Goal: Transaction & Acquisition: Subscribe to service/newsletter

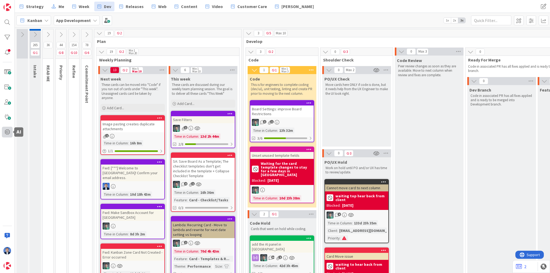
click at [4, 132] on span at bounding box center [7, 132] width 11 height 11
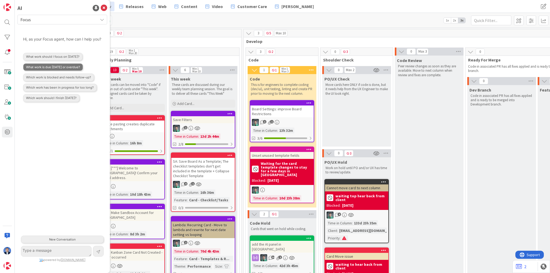
click at [70, 71] on button "What work is due today or overdue?" at bounding box center [53, 67] width 60 height 8
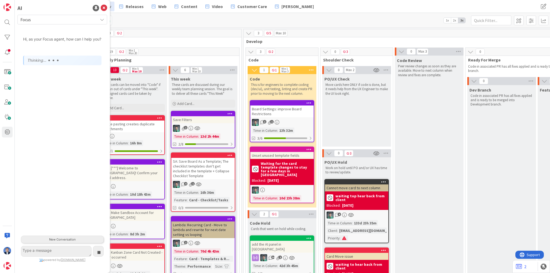
click at [61, 21] on span "Focus" at bounding box center [57, 20] width 75 height 8
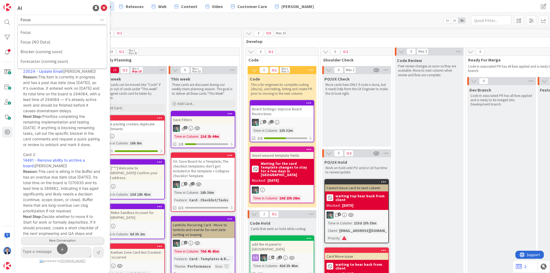
click at [66, 6] on div "AI" at bounding box center [62, 8] width 90 height 8
drag, startPoint x: 32, startPoint y: 44, endPoint x: 21, endPoint y: 41, distance: 11.4
click at [22, 41] on div "Hi, as your Focus agent, how can I help you?" at bounding box center [62, 41] width 81 height 13
click at [55, 38] on p "Hi, as your Focus agent, how can I help you?" at bounding box center [62, 39] width 78 height 6
click at [53, 40] on p "Hi, as your Focus agent, how can I help you?" at bounding box center [62, 39] width 78 height 6
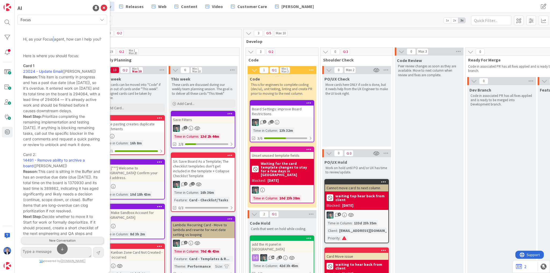
click at [53, 40] on p "Hi, as your Focus agent, how can I help you?" at bounding box center [62, 39] width 78 height 6
copy p "Hi, as your Focus agent, how can I help you?"
click at [11, 216] on div at bounding box center [7, 216] width 11 height 11
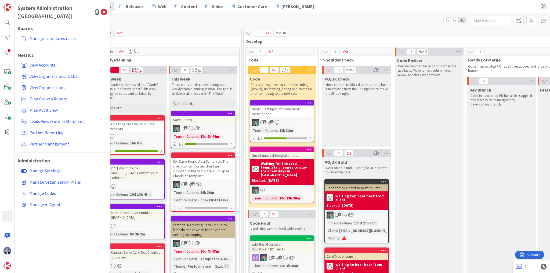
click at [45, 191] on span "Manage Codes" at bounding box center [43, 193] width 26 height 5
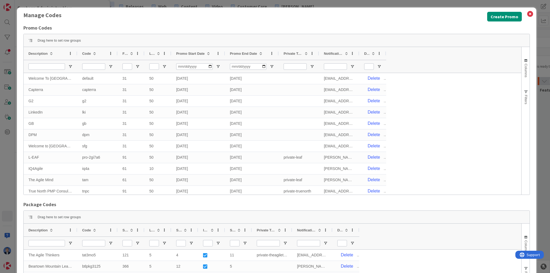
click at [41, 53] on span "Description" at bounding box center [37, 54] width 19 height 4
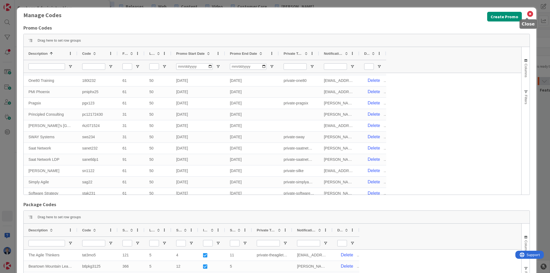
click at [529, 16] on icon at bounding box center [530, 14] width 7 height 8
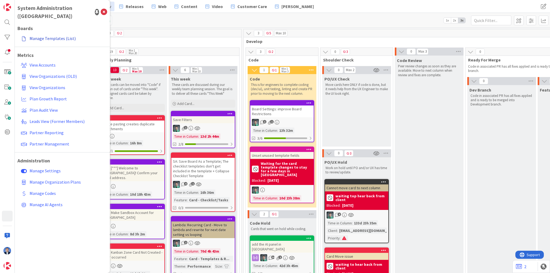
click at [58, 34] on link "Manage Templates (List)" at bounding box center [63, 39] width 88 height 10
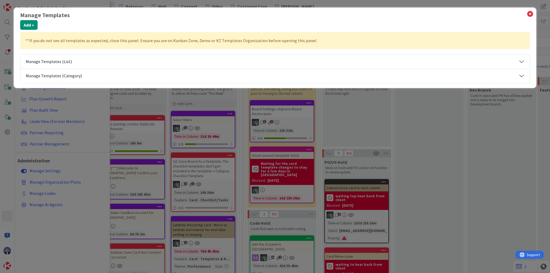
click at [55, 74] on button "Manage Templates (Category)" at bounding box center [274, 76] width 509 height 14
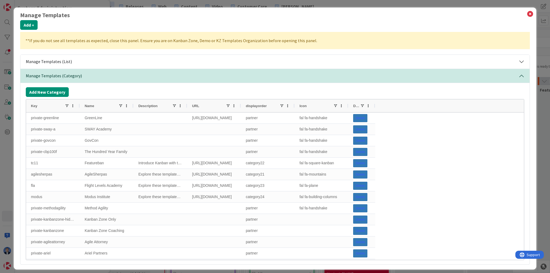
click at [97, 104] on div "Name" at bounding box center [102, 106] width 34 height 10
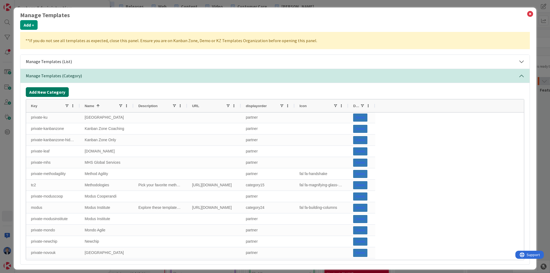
click at [40, 94] on button "Add New Category" at bounding box center [47, 92] width 43 height 10
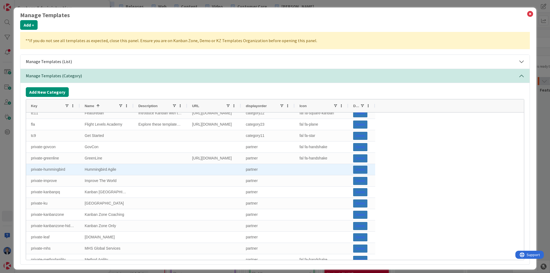
scroll to position [19, 0]
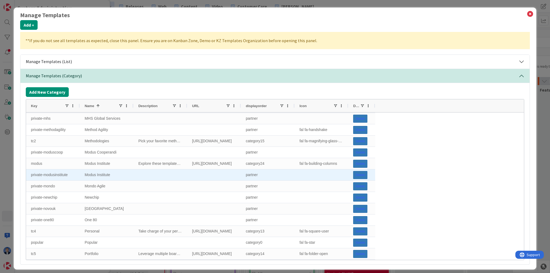
click at [59, 175] on div "private-modusinstitute" at bounding box center [53, 175] width 54 height 11
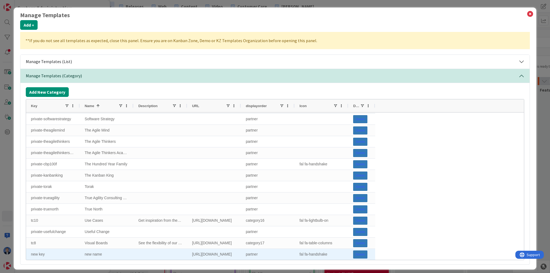
click at [48, 253] on div "new key" at bounding box center [53, 254] width 54 height 11
type input "private-moduslavm"
click at [103, 255] on div "new name" at bounding box center [107, 254] width 54 height 11
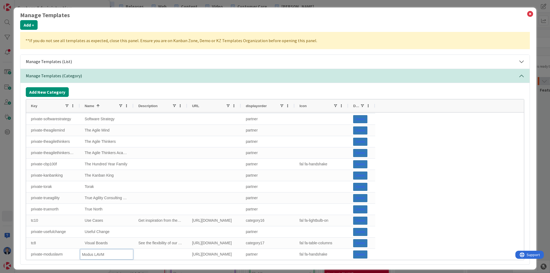
type input "Modus LAVM"
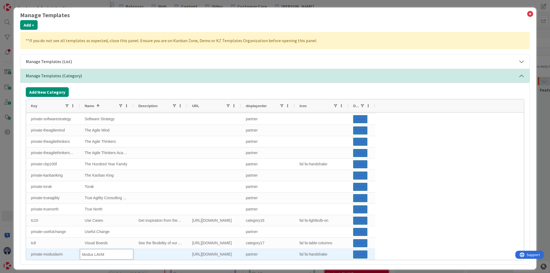
click at [150, 252] on div at bounding box center [161, 254] width 54 height 11
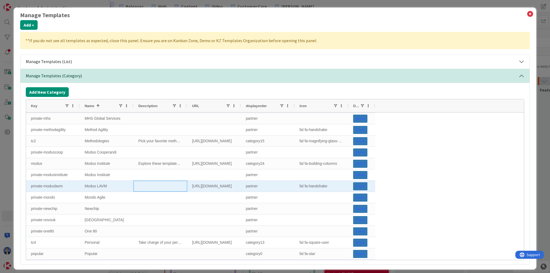
click at [146, 189] on div at bounding box center [161, 186] width 54 height 11
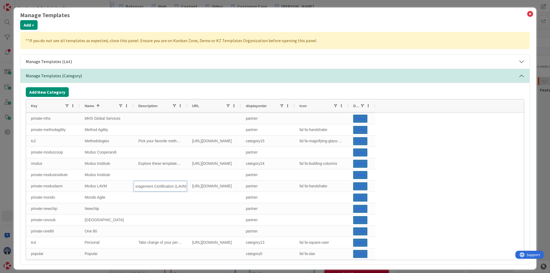
type input "Lean Agile Visual Management Certification (LAVM)"
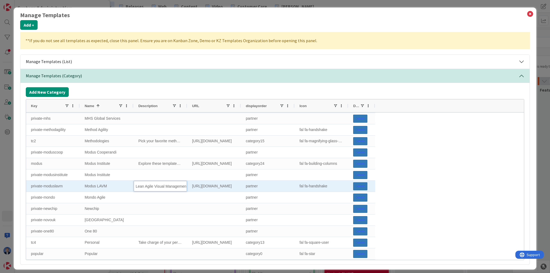
click at [210, 187] on div "https://kanbanzone.com/knowledge-base" at bounding box center [214, 186] width 54 height 11
type input "https://modusinstitute.com/course/lean-agile-visual-management-certification"
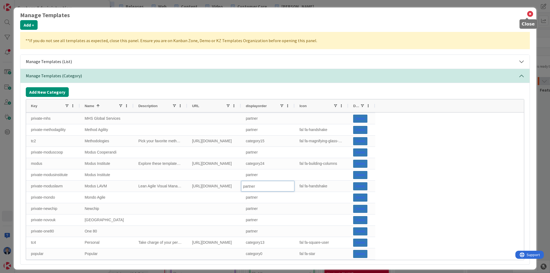
click at [527, 16] on icon at bounding box center [530, 14] width 7 height 8
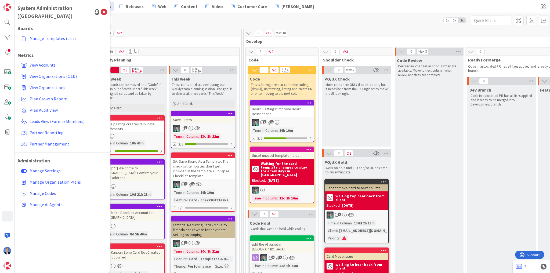
click at [46, 191] on span "Manage Codes" at bounding box center [43, 193] width 26 height 5
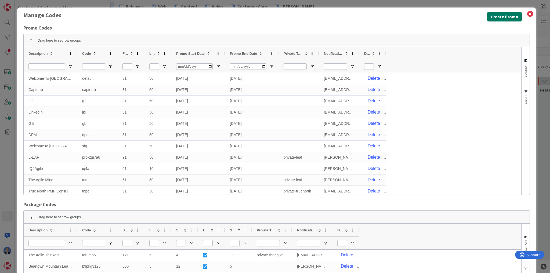
click at [497, 16] on button "Create Promo" at bounding box center [504, 17] width 35 height 10
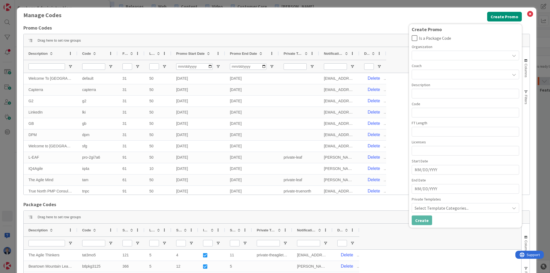
click at [460, 57] on div at bounding box center [465, 56] width 107 height 10
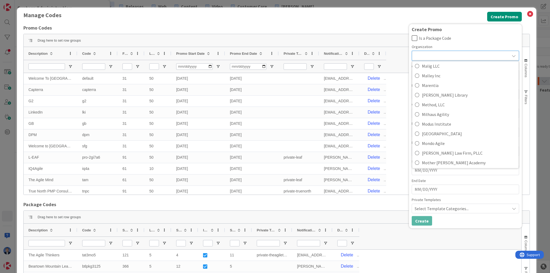
scroll to position [1526, 0]
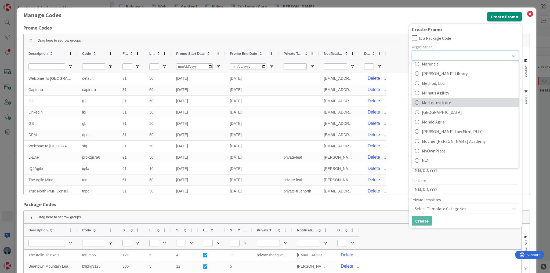
click at [452, 100] on span "Modus Institute" at bounding box center [469, 103] width 94 height 8
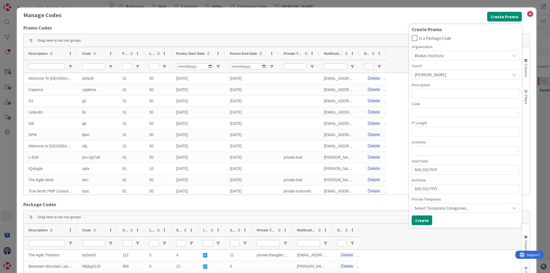
click at [477, 76] on span "[PERSON_NAME]" at bounding box center [461, 75] width 92 height 8
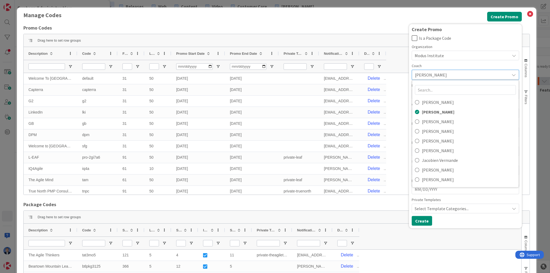
click at [477, 76] on span "[PERSON_NAME]" at bounding box center [461, 75] width 92 height 8
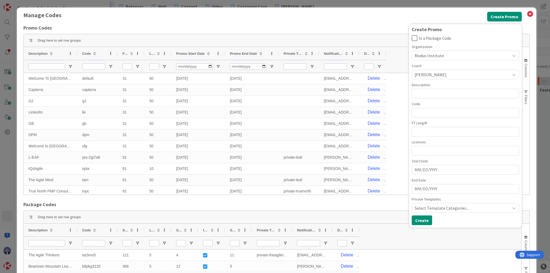
click at [456, 207] on span "Select Template Categories..." at bounding box center [462, 208] width 95 height 6
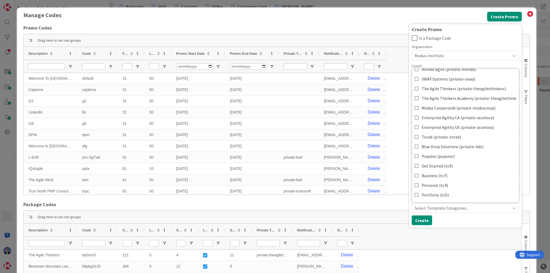
scroll to position [422, 0]
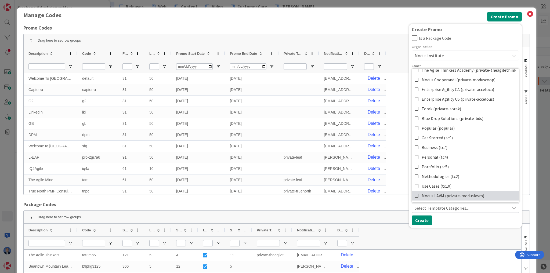
click at [444, 197] on span "Modus LAVM (private-moduslavm)" at bounding box center [453, 196] width 63 height 8
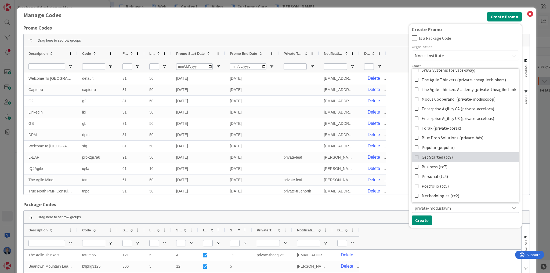
scroll to position [379, 0]
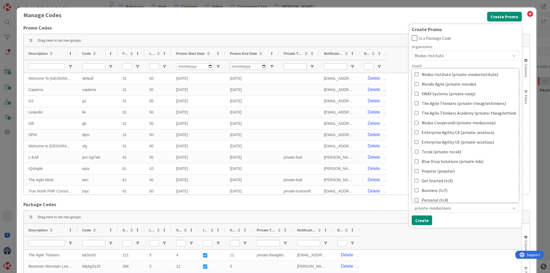
click at [465, 215] on div "Create Promo Is a Package Code Organization Modus Institute ) ***DO NOT DELETE …" at bounding box center [465, 126] width 107 height 199
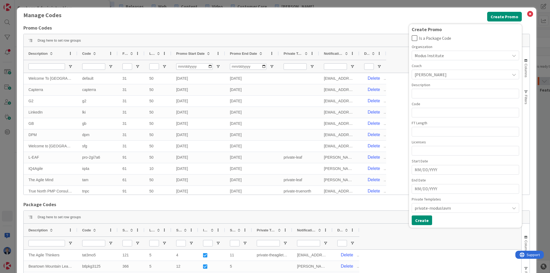
click at [447, 190] on input "MM/DD/YYYY" at bounding box center [466, 189] width 102 height 9
click at [434, 171] on input "MM/DD/YYYY" at bounding box center [466, 170] width 102 height 9
click at [451, 200] on td "1" at bounding box center [455, 203] width 10 height 10
type input "10/01/2025"
click at [433, 169] on input "10/01/2025" at bounding box center [466, 170] width 102 height 9
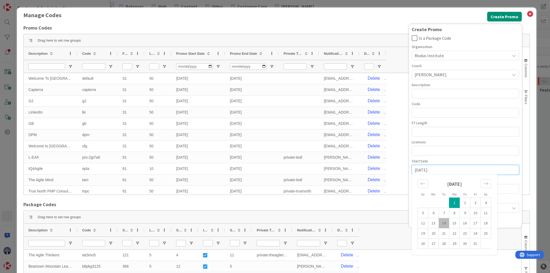
click at [433, 169] on input "10/01/2025" at bounding box center [466, 170] width 102 height 9
click at [504, 188] on input "MM/DD/YYYY" at bounding box center [466, 189] width 102 height 9
click at [503, 188] on input "MM/DD/YYYY" at bounding box center [466, 189] width 102 height 9
paste input "10/01/2025"
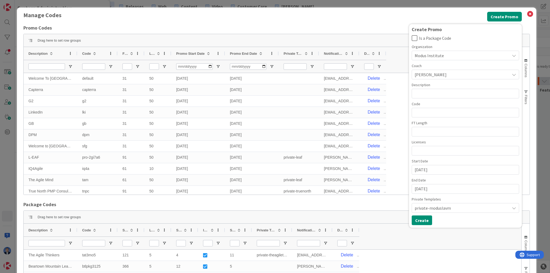
click at [429, 187] on input "10/01/2025" at bounding box center [466, 189] width 102 height 9
type input "10/01/2075"
click at [437, 151] on input "number" at bounding box center [465, 151] width 107 height 10
type input "10"
click at [438, 133] on input "number" at bounding box center [465, 132] width 107 height 10
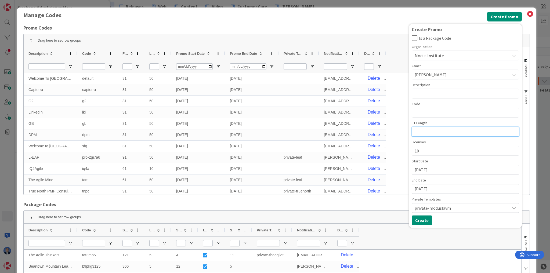
click at [426, 133] on input "number" at bounding box center [465, 132] width 107 height 10
type input "183"
click at [443, 116] on input "text" at bounding box center [465, 113] width 107 height 10
click at [416, 114] on input "milavm" at bounding box center [465, 113] width 107 height 10
click at [444, 111] on input "mi25lavm" at bounding box center [465, 113] width 107 height 10
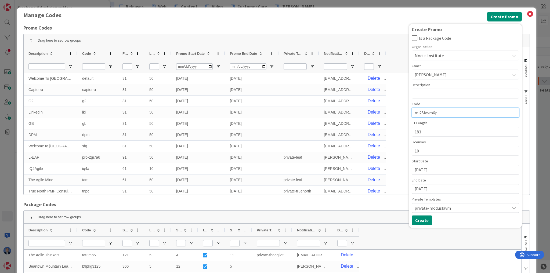
click at [439, 113] on input "mi25lavm6p" at bounding box center [465, 113] width 107 height 10
type input "mi25lavm6p"
click at [440, 92] on input "text" at bounding box center [465, 94] width 107 height 10
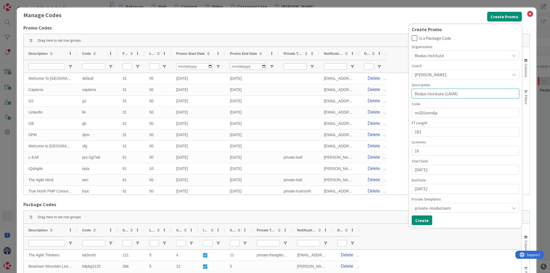
type input "Modus Institute (LAVM)"
click at [428, 111] on input "mi25lavm6p" at bounding box center [465, 113] width 107 height 10
click at [422, 221] on button "Create" at bounding box center [422, 221] width 20 height 10
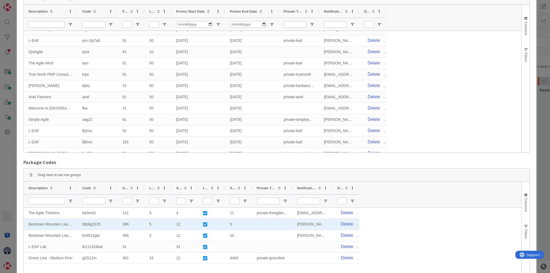
scroll to position [28, 0]
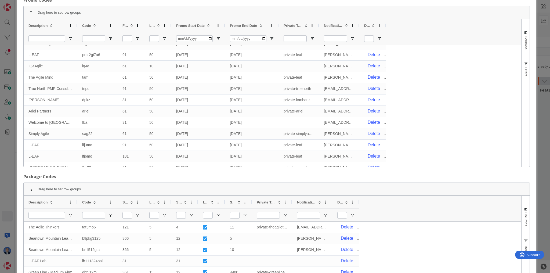
click at [44, 22] on div "Description" at bounding box center [47, 25] width 38 height 10
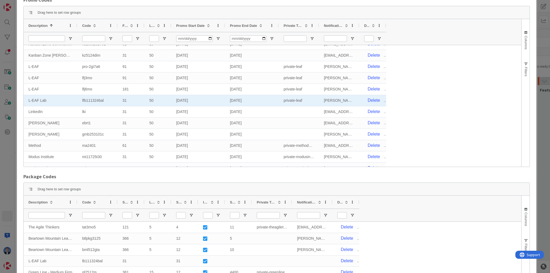
scroll to position [390, 0]
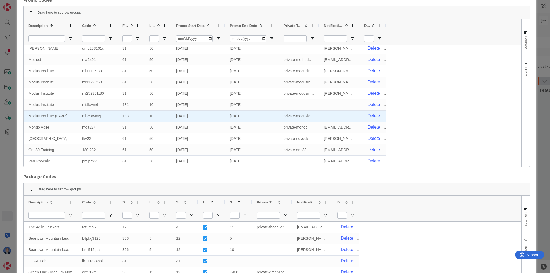
click at [64, 114] on div "Modus Institute (LAVM)" at bounding box center [51, 116] width 54 height 11
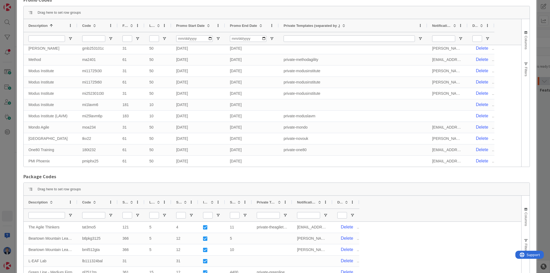
drag, startPoint x: 319, startPoint y: 26, endPoint x: 427, endPoint y: 28, distance: 108.3
click at [427, 28] on div "Description 1 Code FT Length Licenses Promo Start Date Promo End Date Private T…" at bounding box center [259, 25] width 471 height 13
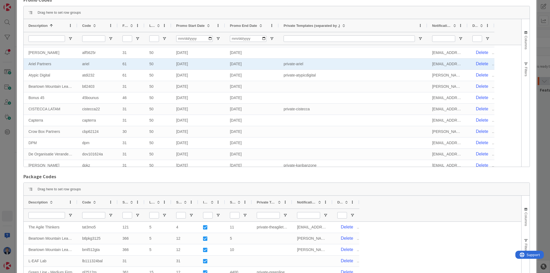
scroll to position [0, 0]
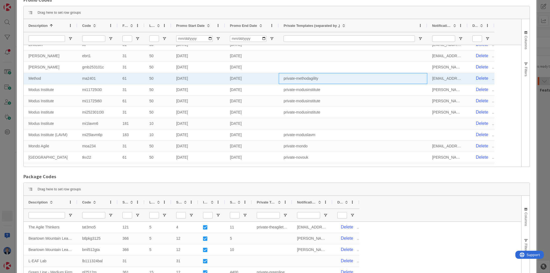
click at [345, 82] on div "private-methodagility" at bounding box center [353, 78] width 149 height 11
click at [350, 79] on div "private-methodagility" at bounding box center [353, 78] width 149 height 11
click at [360, 75] on div "private-methodagility" at bounding box center [353, 78] width 149 height 11
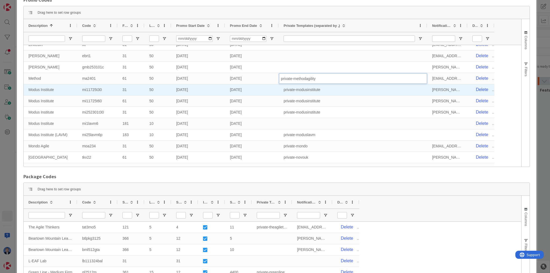
click at [319, 90] on div "private-modusinstitute" at bounding box center [353, 89] width 149 height 11
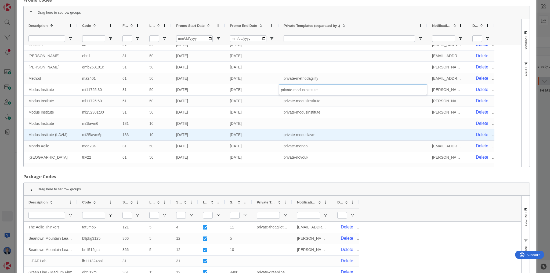
click at [325, 134] on div "private-moduslavm" at bounding box center [353, 135] width 149 height 11
click at [325, 131] on input "private-moduslavm" at bounding box center [353, 135] width 148 height 10
type input "private-moduslavm,private-modusinstitute"
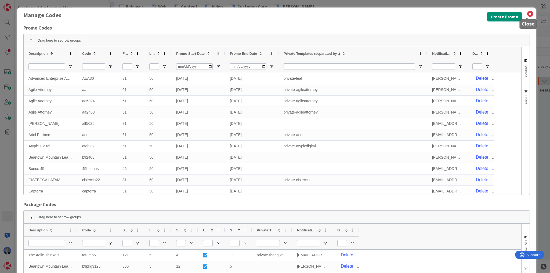
click at [527, 16] on icon at bounding box center [530, 14] width 7 height 8
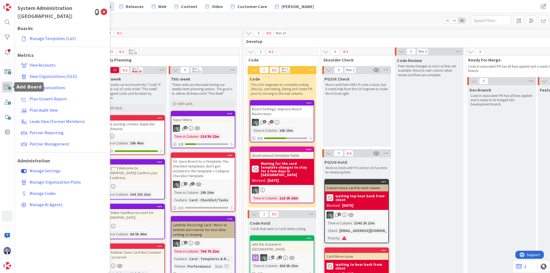
click at [9, 89] on span at bounding box center [7, 87] width 11 height 11
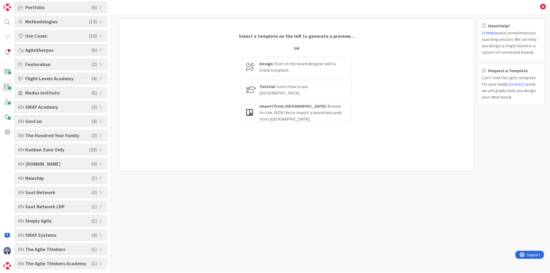
scroll to position [73, 0]
click at [8, 216] on div at bounding box center [7, 216] width 11 height 11
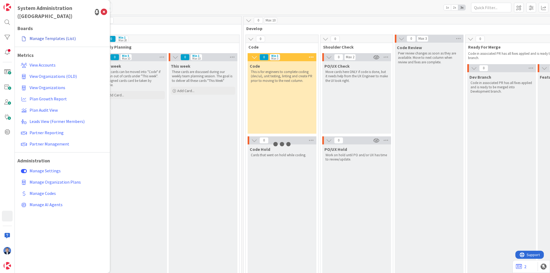
click at [51, 34] on link "Manage Templates (List)" at bounding box center [63, 39] width 88 height 10
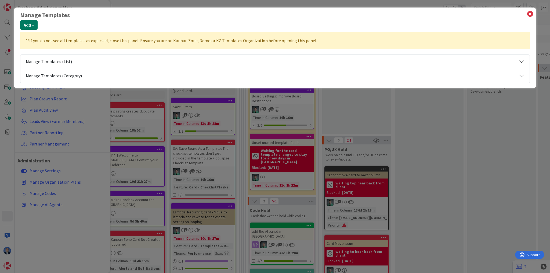
click at [32, 27] on button "Add +" at bounding box center [28, 25] width 17 height 10
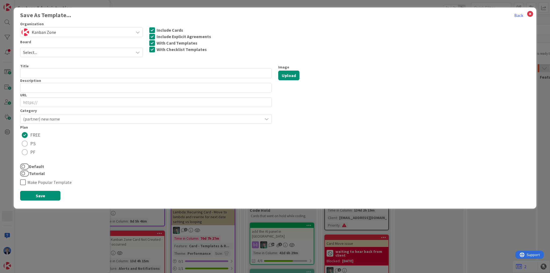
click at [88, 33] on span "Kanban Zone" at bounding box center [81, 32] width 99 height 8
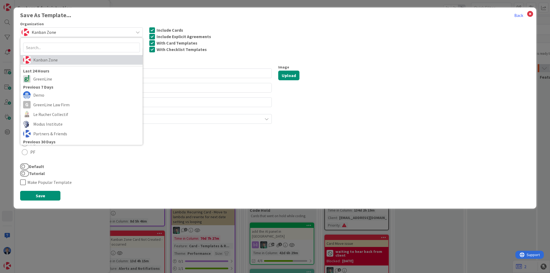
click at [81, 59] on span "Kanban Zone" at bounding box center [86, 60] width 106 height 8
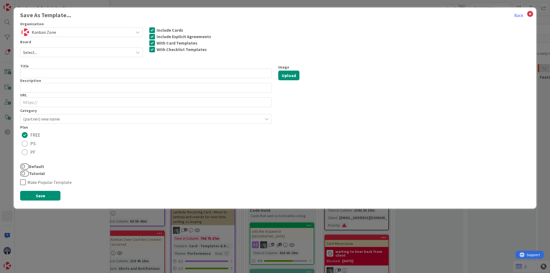
click at [77, 53] on span "Select..." at bounding box center [76, 53] width 107 height 8
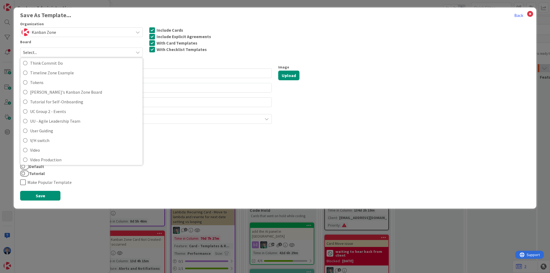
scroll to position [2085, 0]
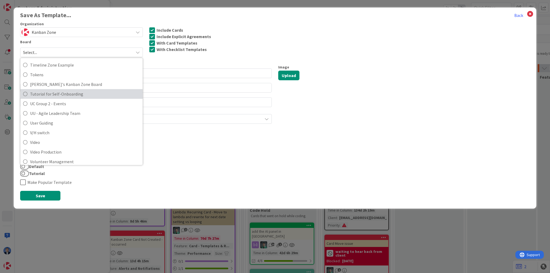
click at [81, 95] on span "Tutorial for Self-Onboarding" at bounding box center [85, 94] width 110 height 8
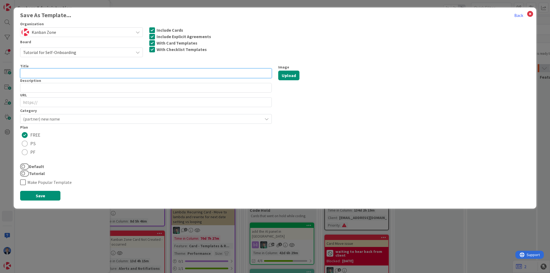
click at [66, 73] on input "text" at bounding box center [146, 74] width 252 height 10
type input "MI Test"
click at [71, 120] on span "(partner) new name" at bounding box center [141, 119] width 237 height 8
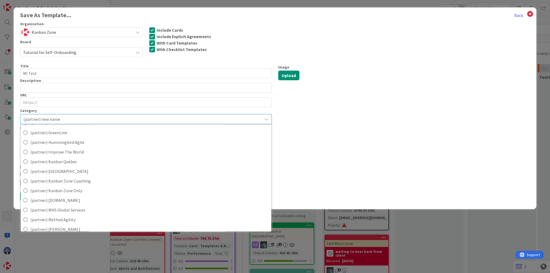
scroll to position [279, 0]
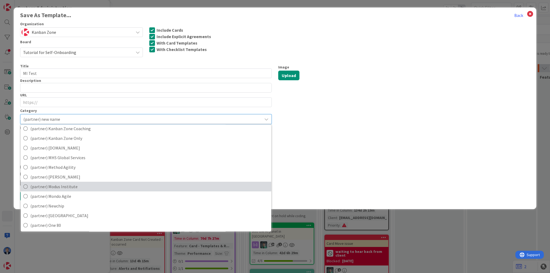
click at [81, 187] on span "(partner) Modus Institute" at bounding box center [149, 187] width 238 height 8
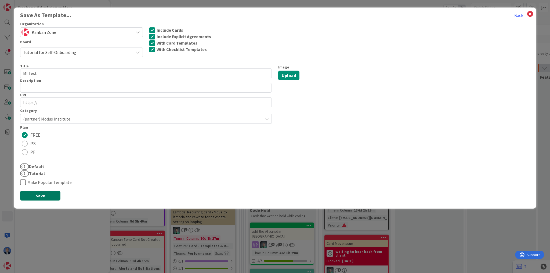
click at [39, 194] on button "Save" at bounding box center [40, 196] width 40 height 10
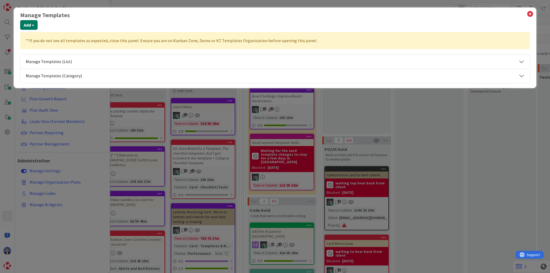
click at [31, 23] on button "Add +" at bounding box center [28, 25] width 17 height 10
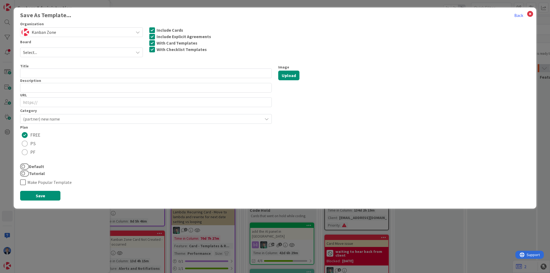
click at [64, 54] on span "Select..." at bounding box center [76, 53] width 107 height 8
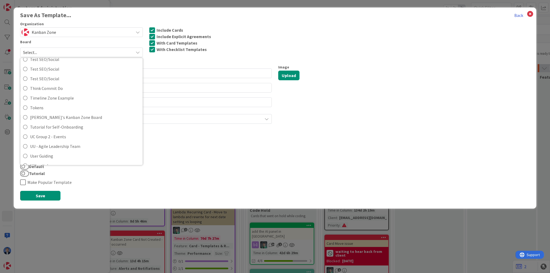
scroll to position [2074, 0]
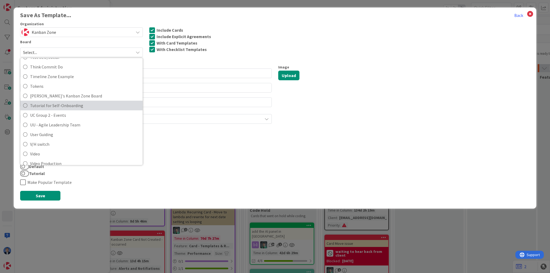
click at [64, 105] on span "Tutorial for Self-Onboarding" at bounding box center [85, 106] width 110 height 8
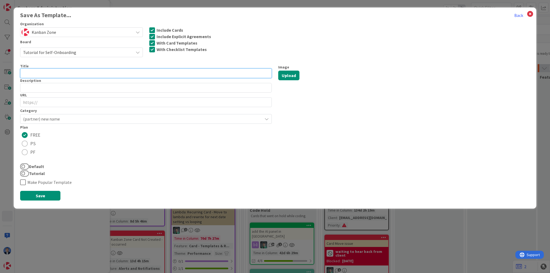
click at [46, 72] on input "text" at bounding box center [146, 74] width 252 height 10
type input "LAVM"
click at [70, 119] on span "(partner) new name" at bounding box center [141, 119] width 237 height 8
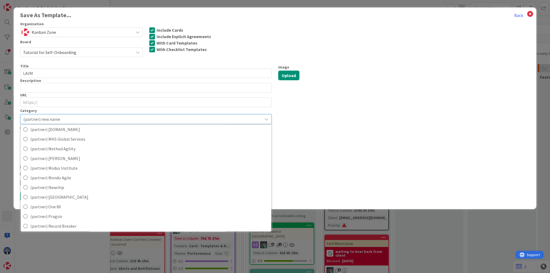
scroll to position [313, 0]
click at [372, 132] on div "Image Upload" at bounding box center [404, 125] width 258 height 123
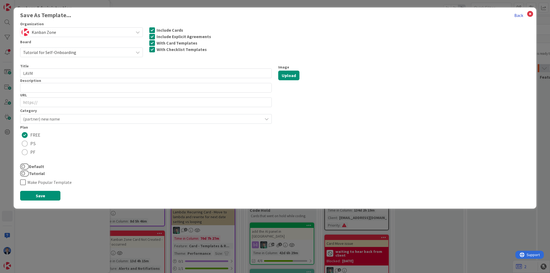
click at [516, 15] on button "Back" at bounding box center [518, 15] width 9 height 7
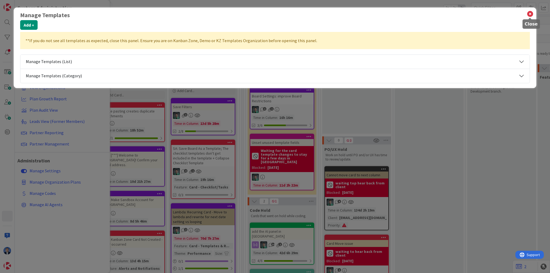
click at [529, 13] on icon at bounding box center [530, 14] width 7 height 8
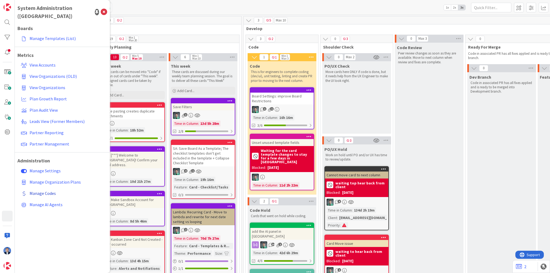
click at [45, 191] on span "Manage Codes" at bounding box center [43, 193] width 26 height 5
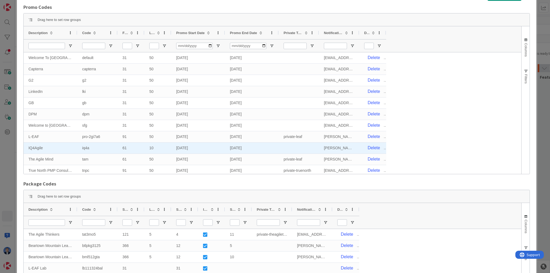
scroll to position [0, 0]
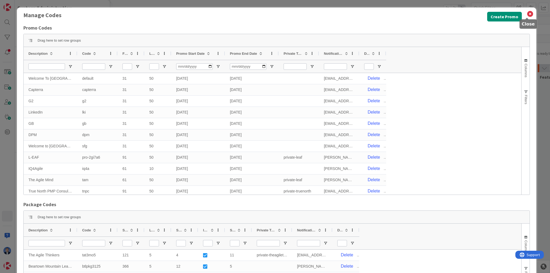
click at [530, 14] on div "Manage Codes Create Promo Promo Codes Drag here to set row groups Drag here to …" at bounding box center [277, 194] width 520 height 372
click at [527, 15] on icon at bounding box center [530, 14] width 7 height 8
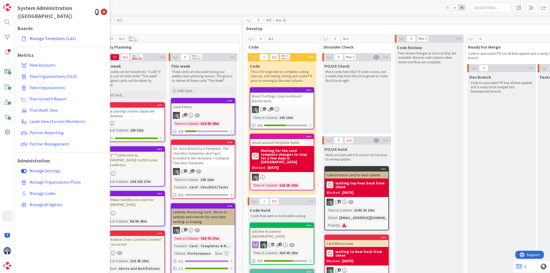
click at [54, 34] on link "Manage Templates (List)" at bounding box center [63, 39] width 88 height 10
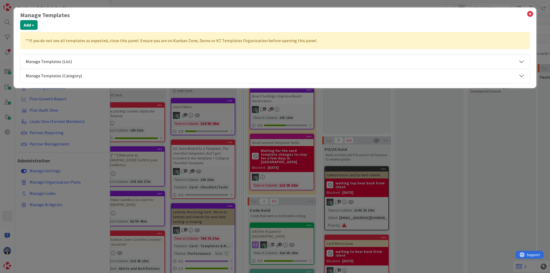
click at [67, 74] on button "Manage Templates (Category)" at bounding box center [274, 76] width 509 height 14
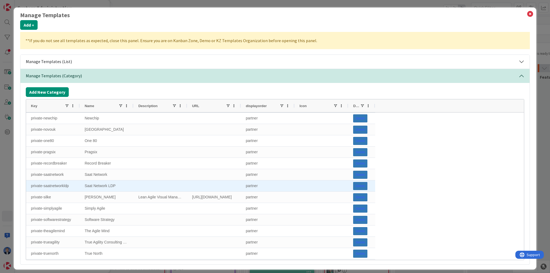
scroll to position [258, 0]
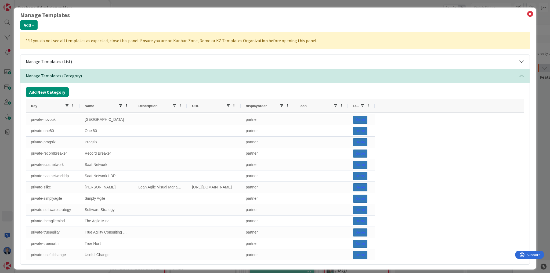
click at [87, 105] on span "Name" at bounding box center [89, 106] width 9 height 4
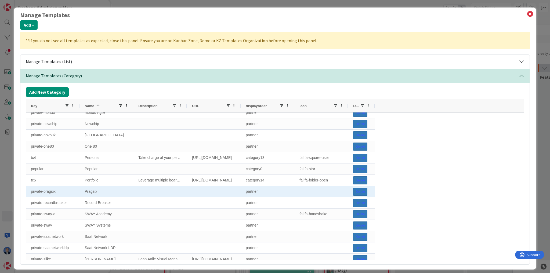
scroll to position [383, 0]
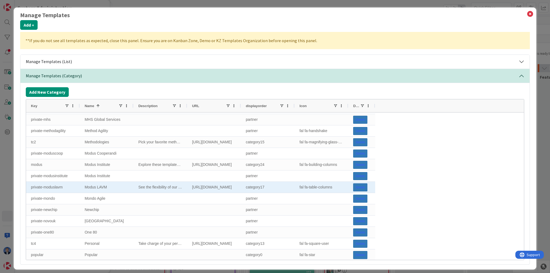
click at [256, 188] on div "category17" at bounding box center [268, 187] width 54 height 11
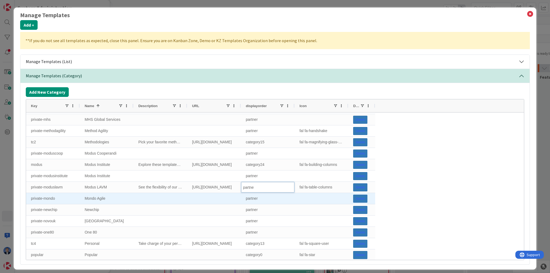
type input "partner"
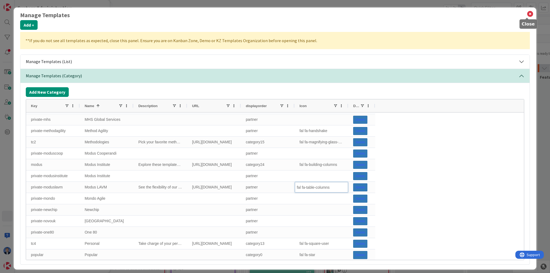
click at [527, 16] on icon at bounding box center [530, 14] width 7 height 8
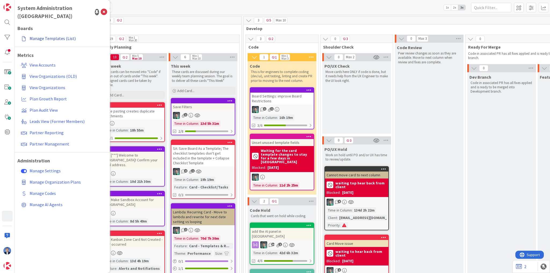
click at [49, 34] on link "Manage Templates (List)" at bounding box center [63, 39] width 88 height 10
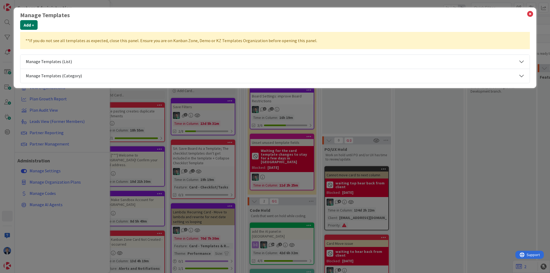
click at [30, 25] on button "Add +" at bounding box center [28, 25] width 17 height 10
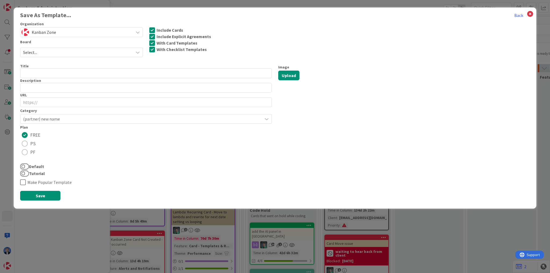
click at [63, 53] on span "Select..." at bounding box center [76, 53] width 107 height 8
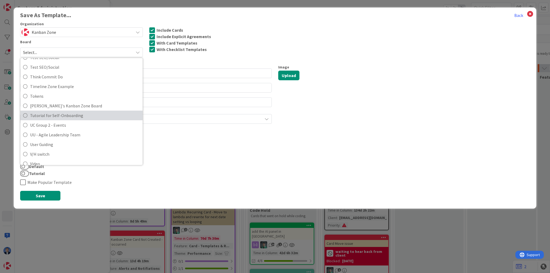
click at [68, 116] on span "Tutorial for Self-Onboarding" at bounding box center [85, 116] width 110 height 8
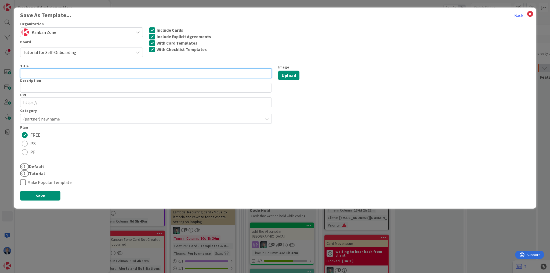
click at [48, 73] on input "text" at bounding box center [146, 74] width 252 height 10
type input "LAVM"
click at [42, 122] on div "(partner) new name" at bounding box center [146, 119] width 252 height 10
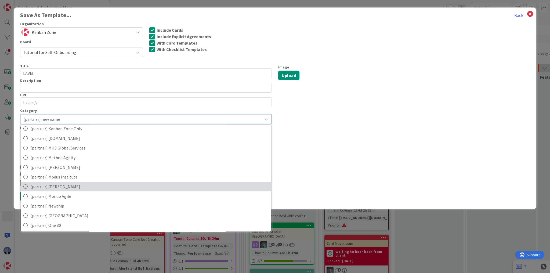
click at [72, 184] on span "(partner) Modus LAVM" at bounding box center [149, 187] width 238 height 8
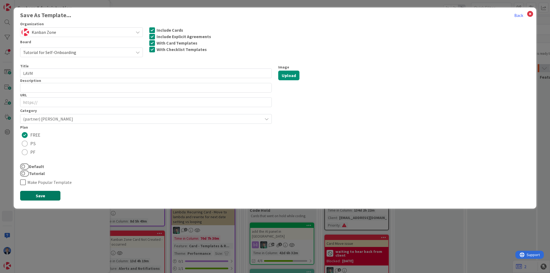
click at [41, 193] on button "Save" at bounding box center [40, 196] width 40 height 10
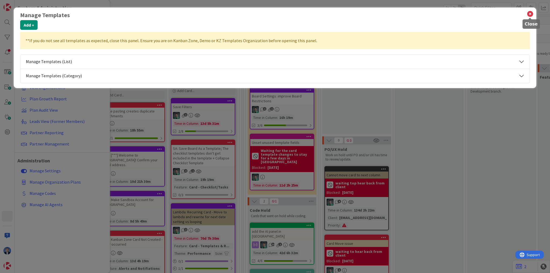
click at [531, 15] on icon at bounding box center [530, 14] width 7 height 8
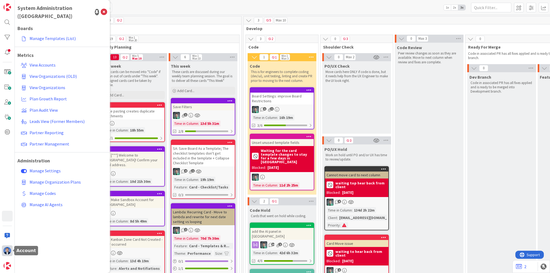
click at [8, 255] on div at bounding box center [7, 251] width 11 height 11
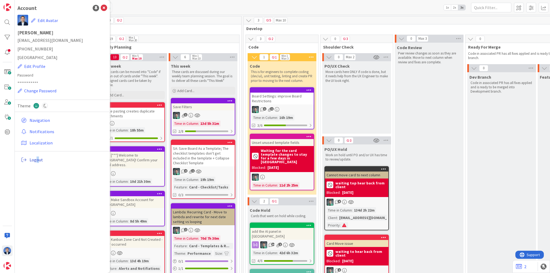
click at [37, 160] on span "Logout" at bounding box center [68, 160] width 76 height 6
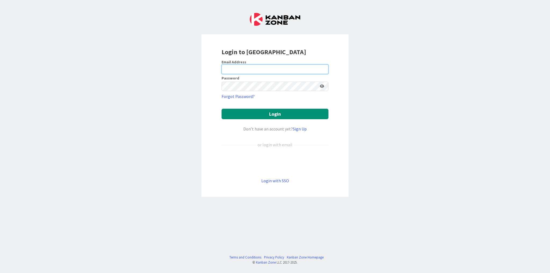
click at [243, 72] on input "email" at bounding box center [275, 69] width 107 height 10
type input "[EMAIL_ADDRESS][DOMAIN_NAME]"
click at [265, 115] on button "Login" at bounding box center [275, 114] width 107 height 10
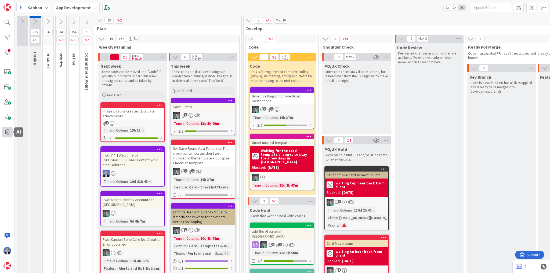
click at [8, 132] on span at bounding box center [7, 132] width 11 height 11
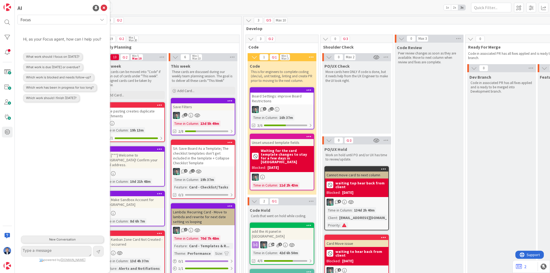
click at [69, 20] on span "Focus" at bounding box center [57, 20] width 75 height 8
drag, startPoint x: 74, startPoint y: 146, endPoint x: 66, endPoint y: 134, distance: 14.6
click at [74, 146] on div "Hi, as your Focus agent, how can I help you? What work should I focus on today?…" at bounding box center [62, 132] width 85 height 203
click at [52, 61] on button "What work should I focus on [DATE]?" at bounding box center [52, 57] width 59 height 8
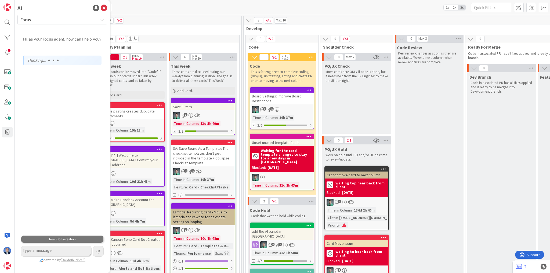
click at [58, 236] on button "New Conversation" at bounding box center [62, 240] width 83 height 8
click at [62, 239] on button "Click to Confirm" at bounding box center [62, 240] width 83 height 8
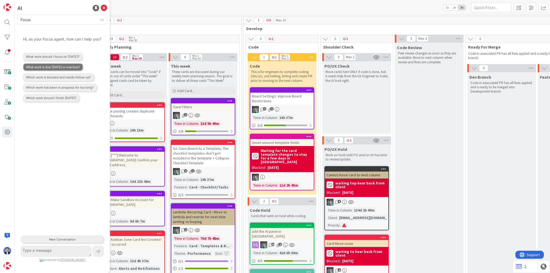
click at [61, 71] on button "What work is due [DATE] or overdue?" at bounding box center [53, 67] width 60 height 8
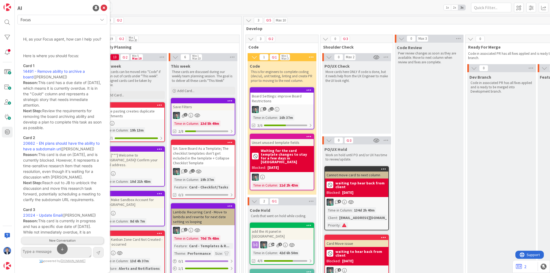
drag, startPoint x: 40, startPoint y: 88, endPoint x: 60, endPoint y: 109, distance: 28.7
click at [60, 109] on p "Card 1 14491 - Remove ability to archive a board (Dimitri Ponomareff) Reason: T…" at bounding box center [62, 97] width 78 height 68
drag, startPoint x: 48, startPoint y: 120, endPoint x: 56, endPoint y: 134, distance: 15.5
click at [56, 131] on p "Card 1 14491 - Remove ability to archive a board (Dimitri Ponomareff) Reason: T…" at bounding box center [62, 97] width 78 height 68
click at [106, 8] on icon at bounding box center [104, 8] width 6 height 6
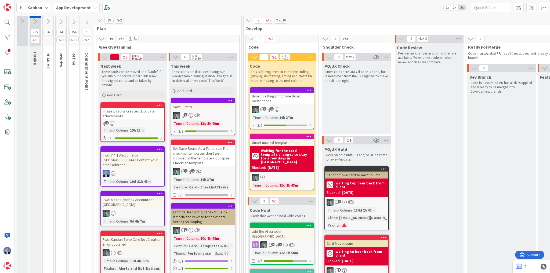
click at [42, 9] on span "Kanban" at bounding box center [34, 7] width 15 height 6
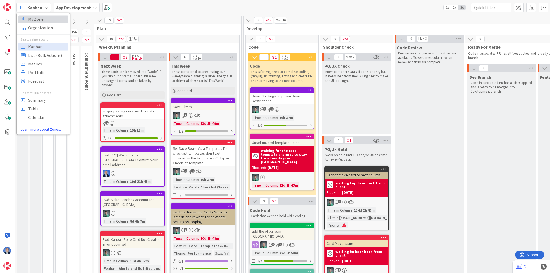
click at [43, 17] on span "My Zone" at bounding box center [47, 19] width 39 height 8
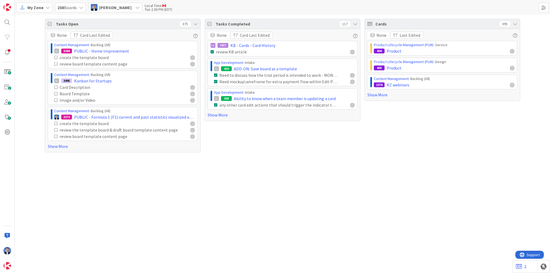
click at [114, 6] on span "[PERSON_NAME]" at bounding box center [115, 7] width 33 height 6
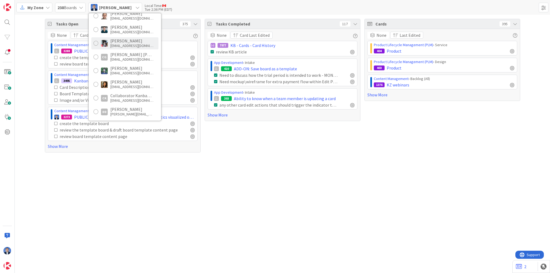
scroll to position [64, 0]
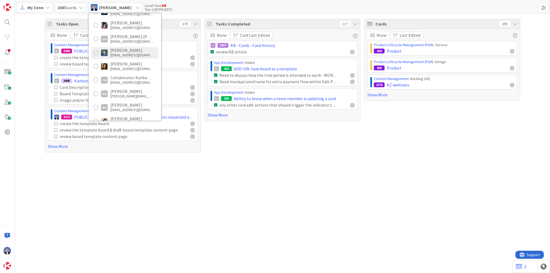
click at [119, 53] on div "[EMAIL_ADDRESS][DOMAIN_NAME]" at bounding box center [131, 55] width 43 height 5
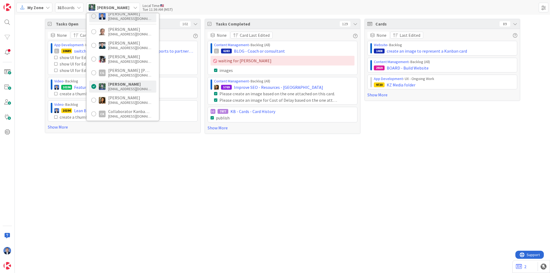
scroll to position [0, 0]
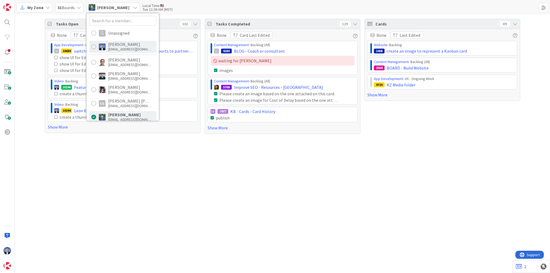
click at [105, 44] on img at bounding box center [102, 47] width 7 height 7
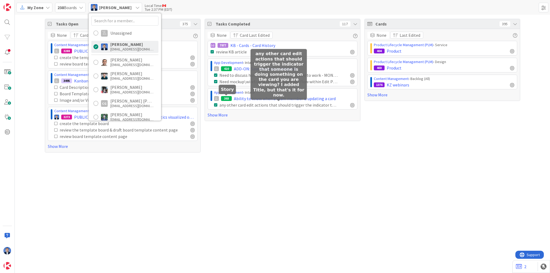
click at [281, 161] on div "Tasks Open 375 None Card Last Edited Content Management › Backlog (All) 3288 PU…" at bounding box center [283, 144] width 536 height 259
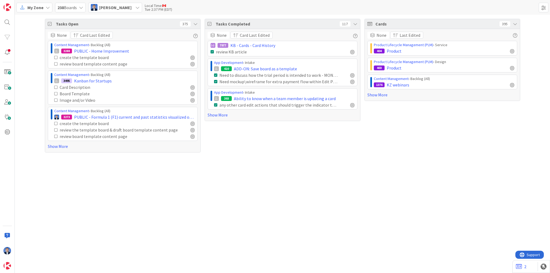
drag, startPoint x: 502, startPoint y: 24, endPoint x: 508, endPoint y: 24, distance: 6.2
click at [508, 24] on div "395" at bounding box center [505, 23] width 11 height 5
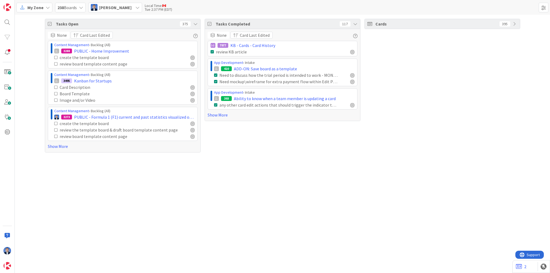
click at [132, 6] on span "[PERSON_NAME]" at bounding box center [115, 7] width 33 height 6
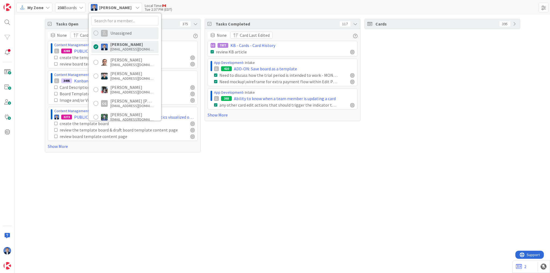
click at [120, 34] on div "Unassigned" at bounding box center [120, 33] width 21 height 5
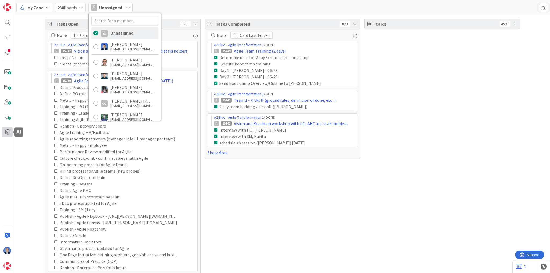
click at [7, 129] on span at bounding box center [7, 132] width 11 height 11
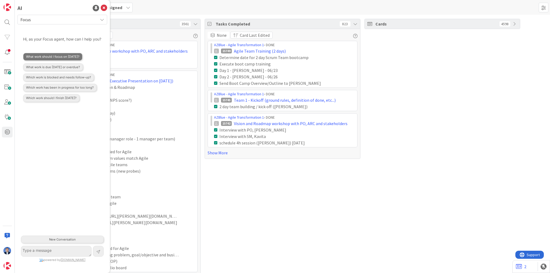
click at [54, 61] on button "What work should I focus on [DATE]?" at bounding box center [52, 57] width 59 height 8
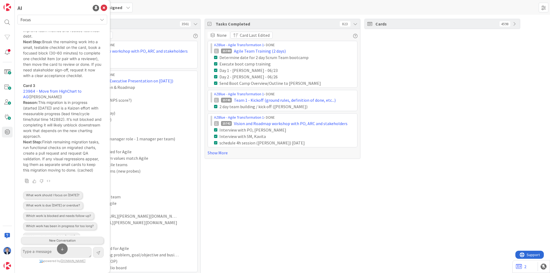
scroll to position [228, 0]
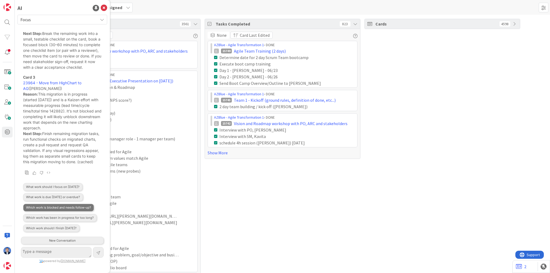
click at [71, 206] on button "Which work is blocked and needs follow-up?" at bounding box center [58, 208] width 71 height 8
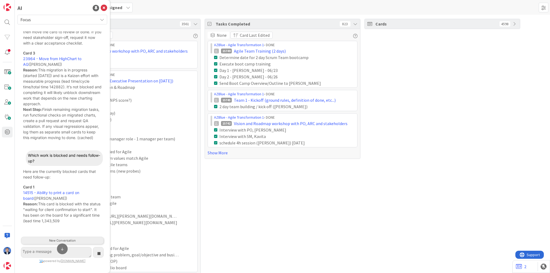
scroll to position [253, 0]
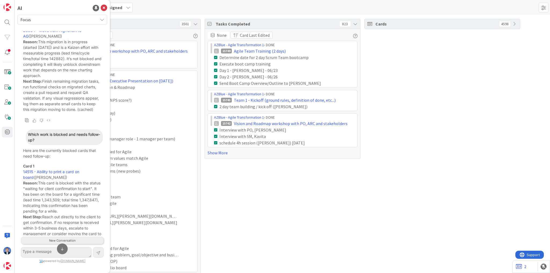
drag, startPoint x: 174, startPoint y: 6, endPoint x: 149, endPoint y: 5, distance: 25.5
click at [174, 5] on div "My Zone 238 Boards Unassigned Unassigned Dimitri Ponomareff dimitri@kanbanzone.…" at bounding box center [283, 7] width 536 height 15
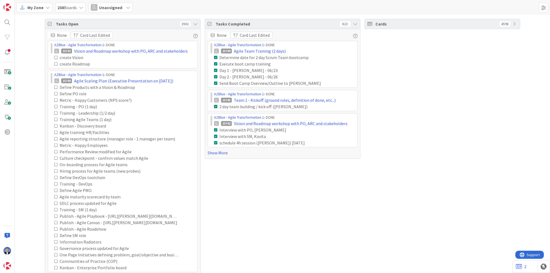
click at [44, 8] on div "My Zone" at bounding box center [34, 8] width 36 height 10
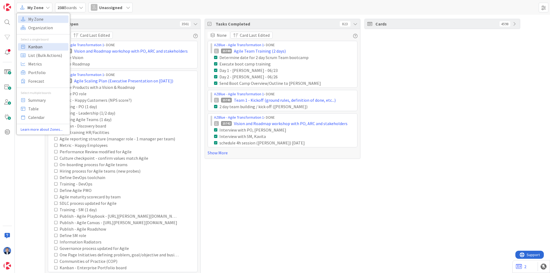
click at [33, 45] on span "Kanban" at bounding box center [47, 47] width 39 height 8
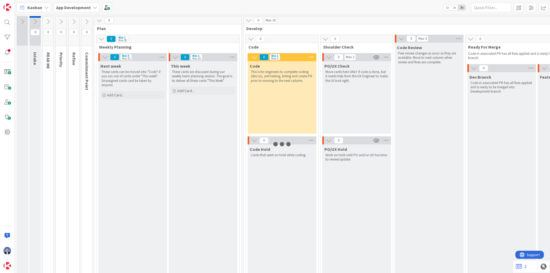
click at [81, 9] on b "App Development" at bounding box center [73, 7] width 35 height 5
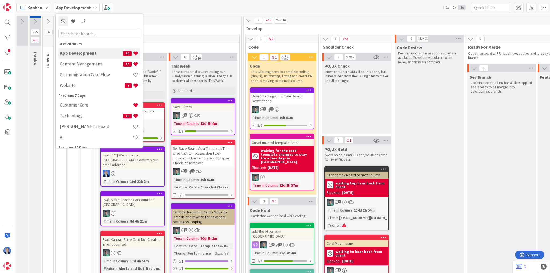
click at [78, 83] on h4 "Website" at bounding box center [92, 85] width 65 height 5
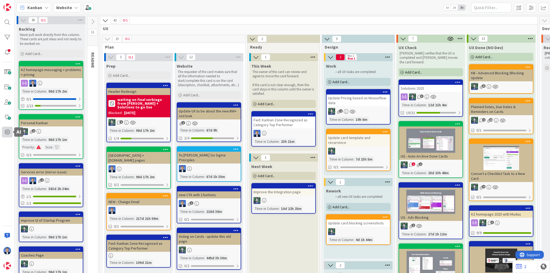
click at [5, 134] on span at bounding box center [7, 132] width 11 height 11
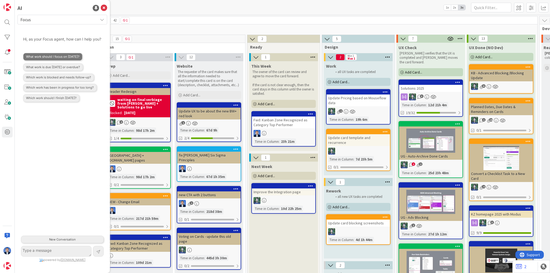
click at [54, 61] on button "What work should I focus on [DATE]?" at bounding box center [52, 57] width 59 height 8
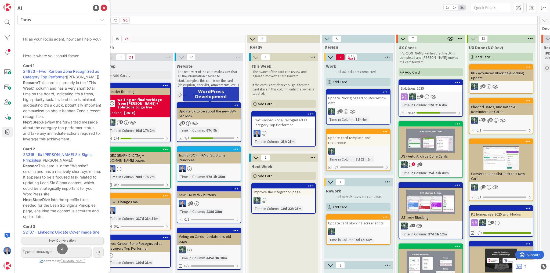
click at [209, 104] on div at bounding box center [210, 105] width 61 height 4
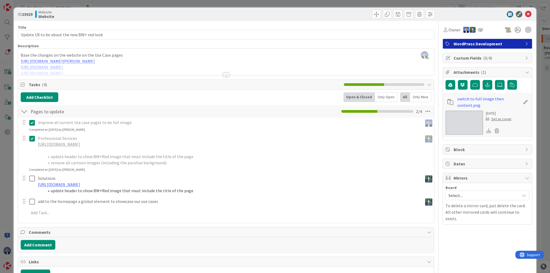
click at [450, 13] on div at bounding box center [484, 14] width 95 height 6
click at [229, 55] on div "Dimitri Ponomareff just joined Base the changes on the website on the Use Case …" at bounding box center [226, 62] width 416 height 27
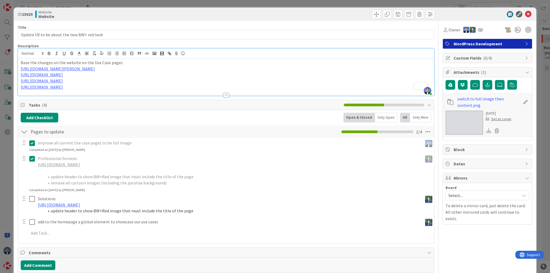
click at [193, 53] on div at bounding box center [226, 54] width 416 height 10
click at [46, 118] on button "Add Checklist" at bounding box center [40, 118] width 38 height 10
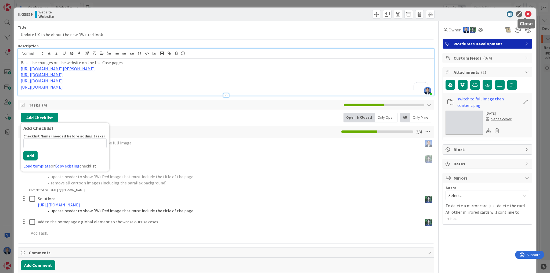
click at [525, 14] on icon at bounding box center [528, 14] width 6 height 6
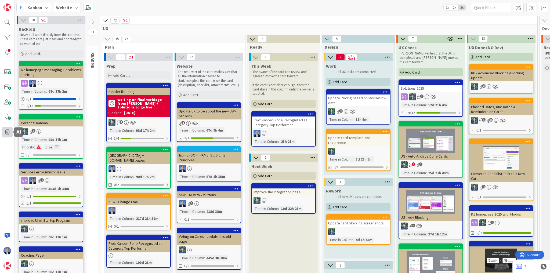
click at [8, 134] on span at bounding box center [7, 132] width 11 height 11
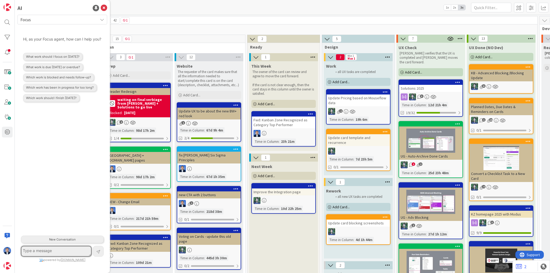
click at [57, 250] on textarea at bounding box center [56, 251] width 71 height 11
type textarea "what's the weather like"
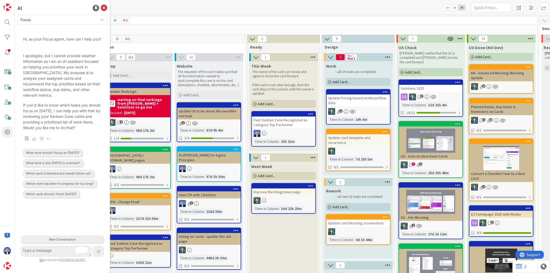
click at [75, 20] on span "Focus" at bounding box center [57, 20] width 75 height 8
click at [61, 98] on p "I apologize, but I cannot provide weather information as I am an AI assistant f…" at bounding box center [62, 75] width 78 height 45
click at [105, 10] on icon at bounding box center [104, 8] width 6 height 6
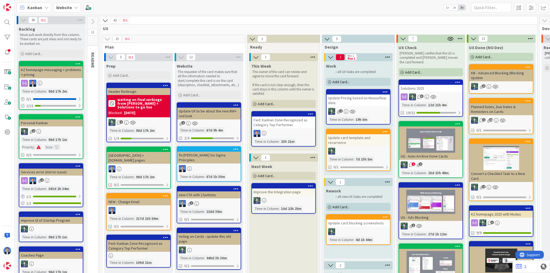
click at [448, 6] on span "1x" at bounding box center [447, 7] width 7 height 5
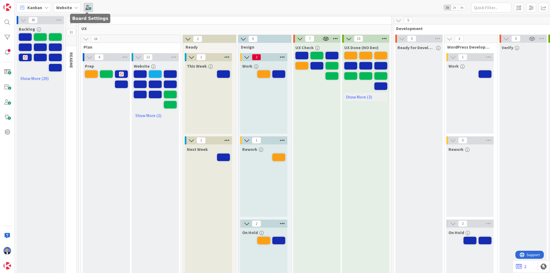
click at [88, 7] on span at bounding box center [89, 8] width 10 height 10
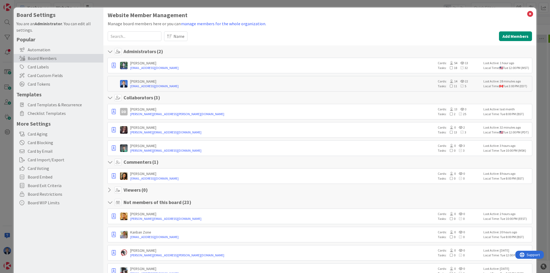
click at [111, 98] on icon at bounding box center [110, 97] width 7 height 5
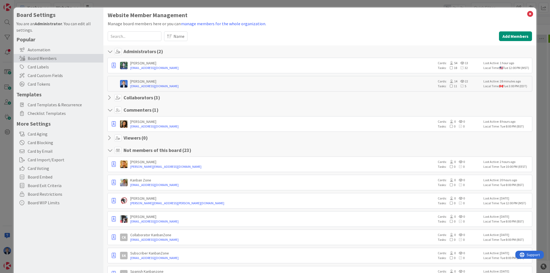
click at [112, 51] on icon at bounding box center [110, 51] width 7 height 5
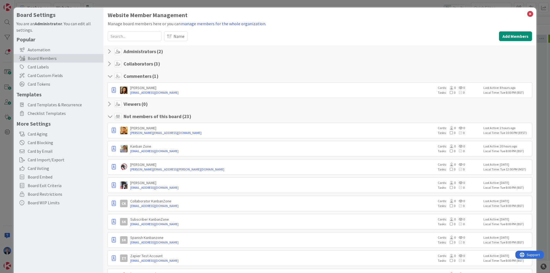
click at [110, 76] on icon at bounding box center [110, 76] width 7 height 5
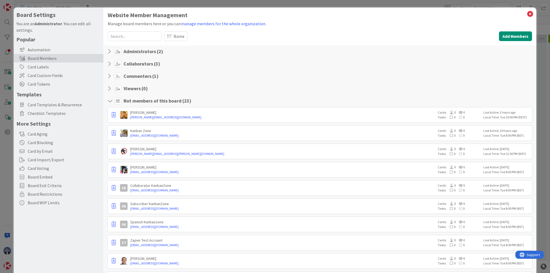
click at [109, 101] on icon at bounding box center [110, 100] width 7 height 5
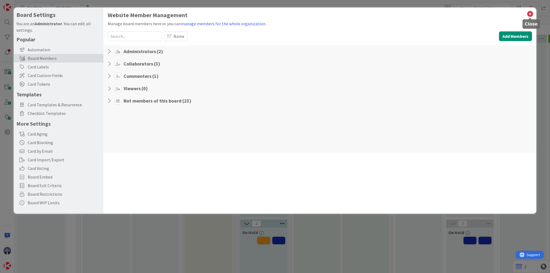
click at [532, 15] on icon at bounding box center [530, 14] width 7 height 8
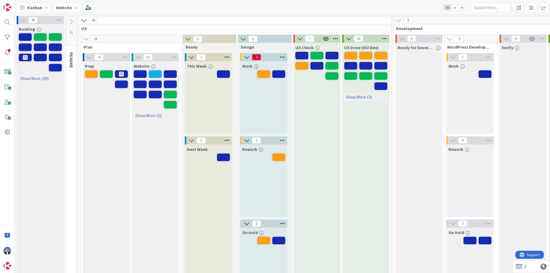
click at [52, 10] on div "Kanban Website 1x 2x 3x" at bounding box center [283, 7] width 536 height 15
click at [44, 9] on icon at bounding box center [46, 7] width 4 height 4
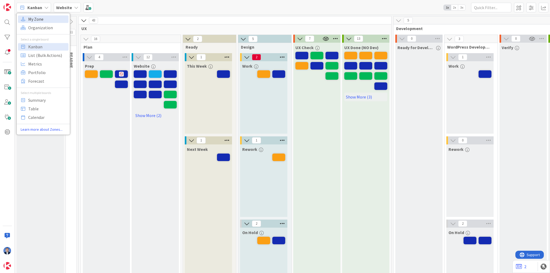
click at [54, 19] on span "My Zone" at bounding box center [47, 19] width 39 height 8
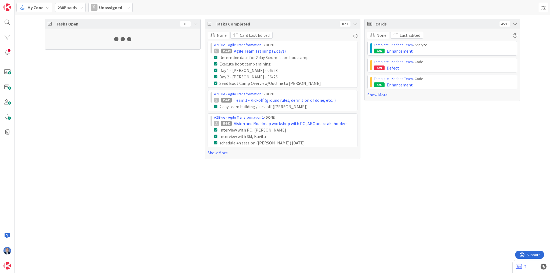
click at [109, 7] on span "Unassigned" at bounding box center [110, 7] width 23 height 6
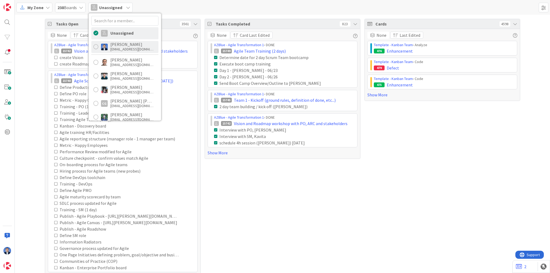
click at [123, 46] on div "[PERSON_NAME]" at bounding box center [131, 44] width 43 height 5
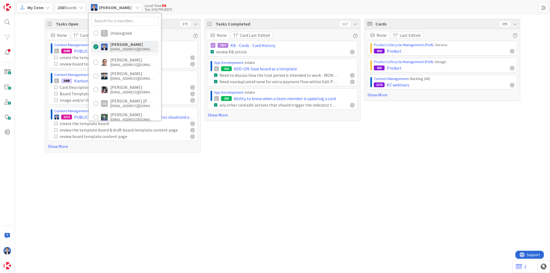
click at [257, 172] on div "Tasks Open 375 None Card Last Edited Content Management › Backlog (All) 3288 PU…" at bounding box center [283, 144] width 536 height 259
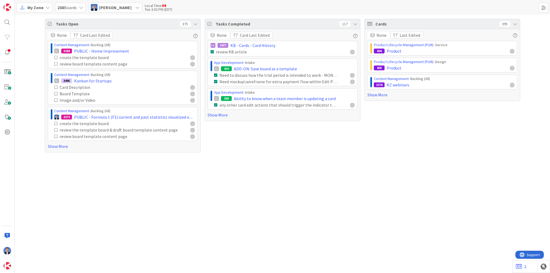
click at [109, 6] on span "[PERSON_NAME]" at bounding box center [115, 7] width 33 height 6
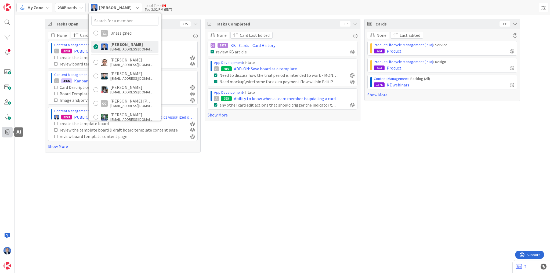
click at [6, 131] on span at bounding box center [7, 132] width 11 height 11
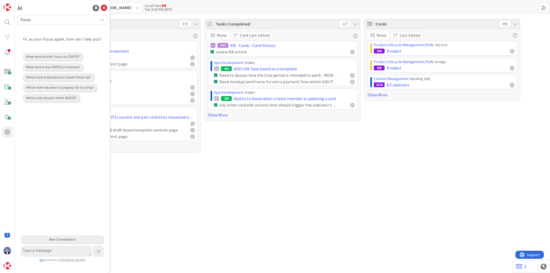
click at [60, 21] on span "Focus" at bounding box center [57, 20] width 75 height 8
click at [71, 148] on div "Hi, as your Focus agent, how can I help you? What work should I focus on today?…" at bounding box center [62, 132] width 85 height 203
click at [40, 251] on textarea at bounding box center [56, 251] width 71 height 11
type textarea "s"
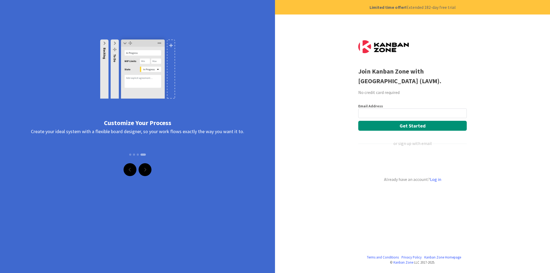
click at [204, 21] on div "Customize Your Process Create your ideal system with a flexible board designer,…" at bounding box center [137, 81] width 275 height 163
click at [427, 70] on b "Join Kanban Zone with Modus Institute (LAVM)." at bounding box center [399, 76] width 83 height 18
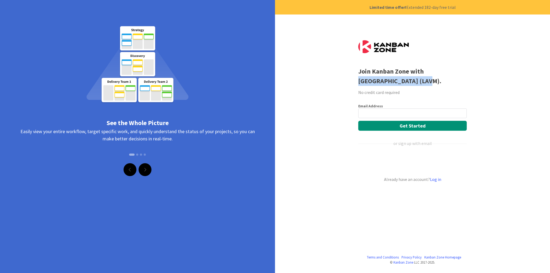
drag, startPoint x: 427, startPoint y: 70, endPoint x: 402, endPoint y: 83, distance: 27.9
click at [402, 83] on b "Join Kanban Zone with Modus Institute (LAVM)." at bounding box center [399, 76] width 83 height 18
copy b "Modus Institute (LAVM)"
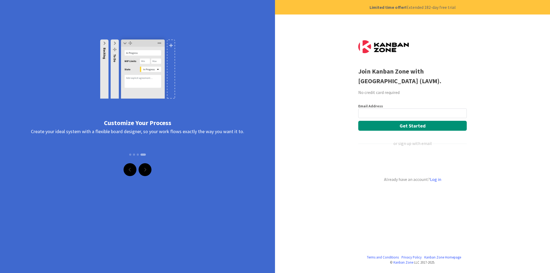
click at [210, 198] on div "See the Whole Picture Easily view your entire workflow, target specific work, a…" at bounding box center [137, 136] width 275 height 273
click at [369, 113] on input "email" at bounding box center [412, 114] width 109 height 10
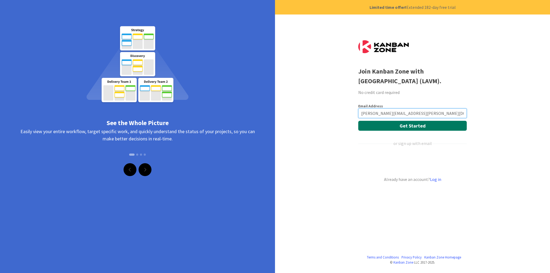
type input "[PERSON_NAME][EMAIL_ADDRESS][PERSON_NAME][DOMAIN_NAME]"
click at [384, 126] on button "Get Started" at bounding box center [412, 126] width 109 height 10
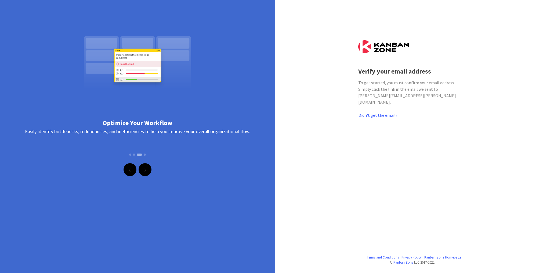
click at [228, 69] on div "Optimize Your Workflow Easily identify bottlenecks, redundancies, and inefficie…" at bounding box center [137, 81] width 275 height 163
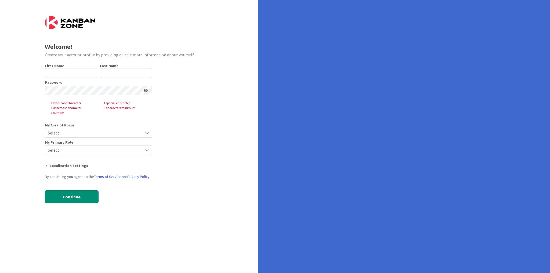
click at [69, 66] on div "First Name 0 / 40" at bounding box center [71, 65] width 52 height 5
click at [66, 72] on input "text" at bounding box center [71, 73] width 52 height 10
type input "lavm"
type input "mi"
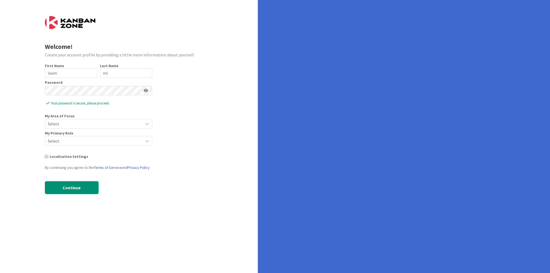
click at [67, 126] on span "Select" at bounding box center [94, 124] width 92 height 8
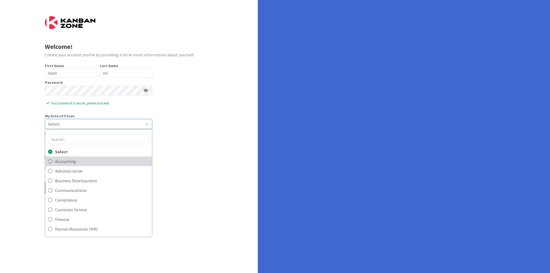
click at [74, 163] on span "Accounting" at bounding box center [102, 161] width 94 height 8
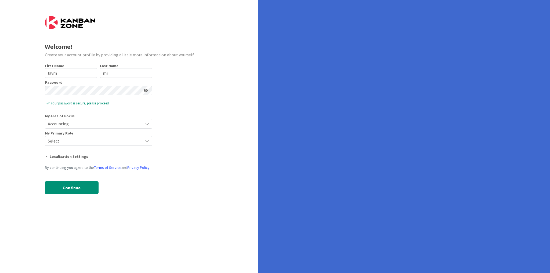
click at [70, 141] on span "Select" at bounding box center [94, 141] width 92 height 8
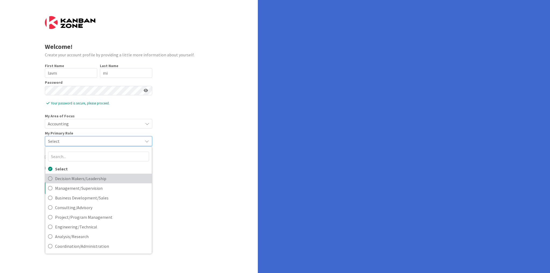
click at [73, 177] on span "Decision Makers/Leadership" at bounding box center [102, 178] width 94 height 8
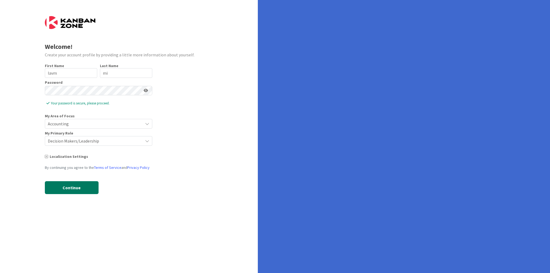
click at [71, 185] on button "Continue" at bounding box center [72, 187] width 54 height 13
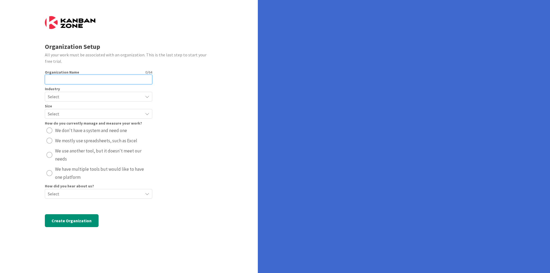
click at [73, 79] on input "text" at bounding box center [98, 80] width 107 height 10
type input "LAVM Test"
click at [78, 98] on span "Select" at bounding box center [94, 97] width 92 height 8
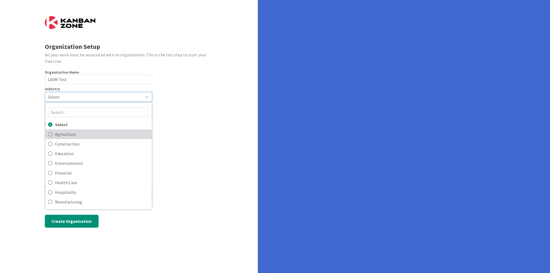
click at [75, 133] on span "Agriculture" at bounding box center [102, 134] width 94 height 8
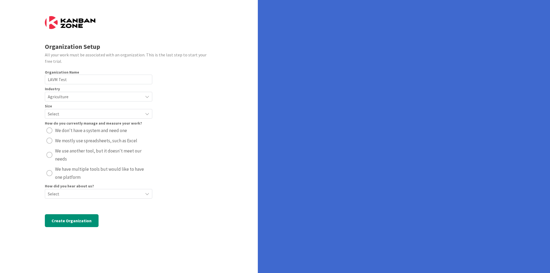
click at [77, 113] on span "Select" at bounding box center [94, 114] width 92 height 8
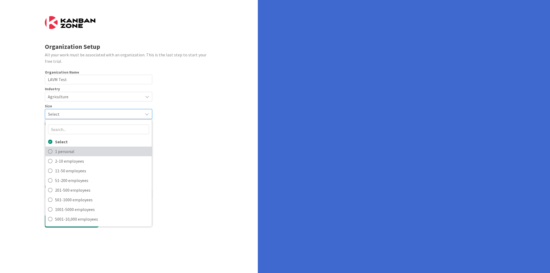
click at [77, 151] on span "1 personal" at bounding box center [102, 151] width 94 height 8
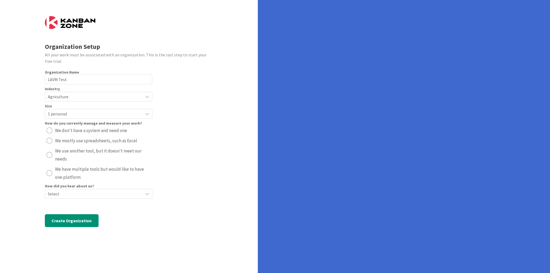
click at [73, 131] on span "We don't have a system and need one" at bounding box center [91, 131] width 72 height 8
click at [76, 187] on span "How did you hear about us?" at bounding box center [69, 186] width 49 height 4
click at [77, 192] on span "Select" at bounding box center [94, 194] width 92 height 8
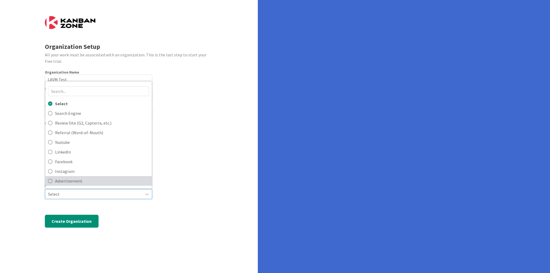
click at [73, 182] on span "Advertisement" at bounding box center [102, 181] width 94 height 8
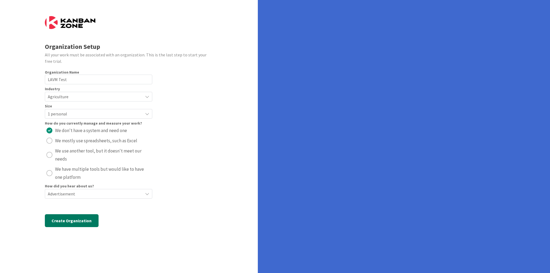
click at [71, 221] on button "Create Organization" at bounding box center [72, 220] width 54 height 13
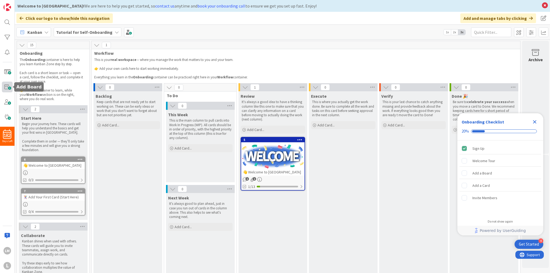
click at [8, 86] on span at bounding box center [7, 87] width 11 height 11
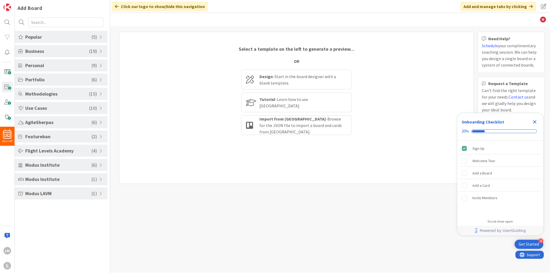
click at [52, 192] on span "Modus LAVM" at bounding box center [58, 193] width 66 height 7
click at [69, 177] on span "Modus Institute" at bounding box center [58, 179] width 66 height 7
click at [99, 204] on span at bounding box center [101, 205] width 5 height 4
click at [10, 255] on div "lm" at bounding box center [7, 251] width 11 height 11
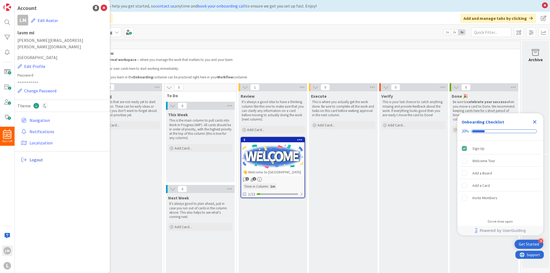
click at [38, 157] on span "Logout" at bounding box center [68, 160] width 76 height 6
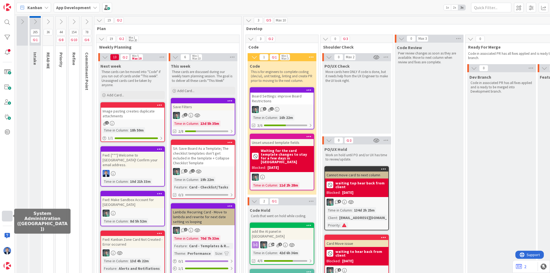
click at [11, 213] on div at bounding box center [7, 216] width 11 height 11
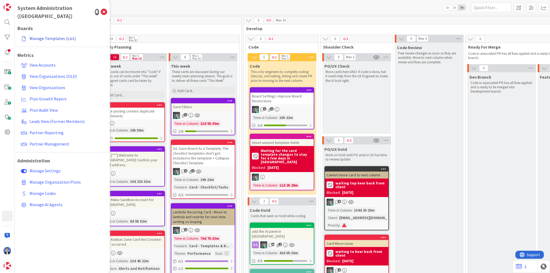
click at [58, 34] on link "Manage Templates (List)" at bounding box center [63, 39] width 88 height 10
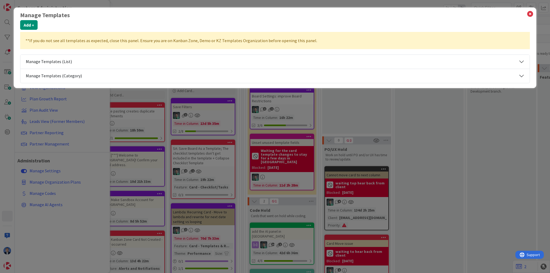
click at [53, 61] on button "Manage Templates (List)" at bounding box center [274, 62] width 509 height 14
select select "tc4"
select select "agilesherpas"
select select "modus"
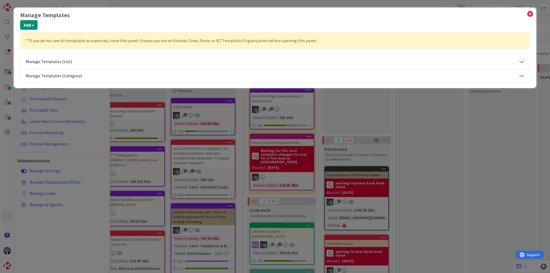
select select "modus"
select select "private-kanbanzone-hidden"
select select "agilesherpas"
select select "fla"
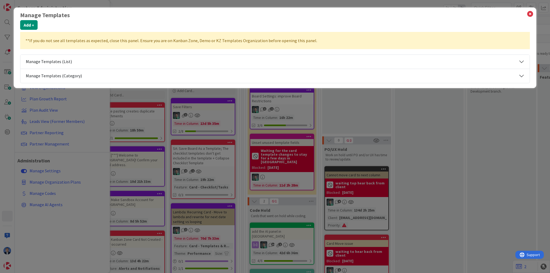
select select "fla"
select select "tc4"
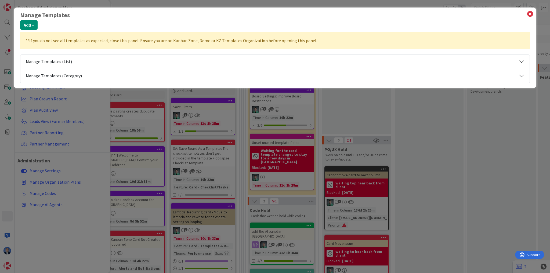
select select "tc11"
select select "private-kanbanzone-hidden"
select select "fla"
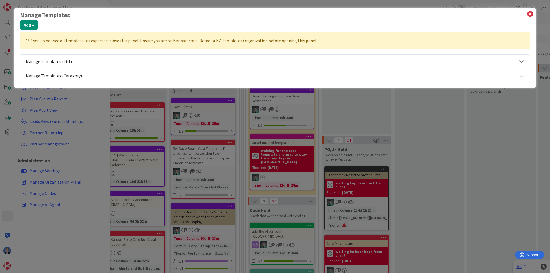
select select "private-leaf"
select select "private-kanbanzone-hidden"
select select "private-govcon"
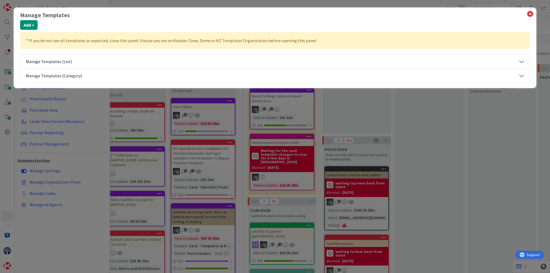
select select "private-govcon"
select select "tc7"
select select "2"
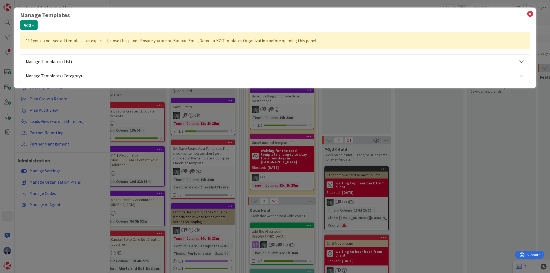
select select "private-kanbanzone-hidden"
select select "tc7"
select select "private-kanbanzone-hidden"
select select "tc7"
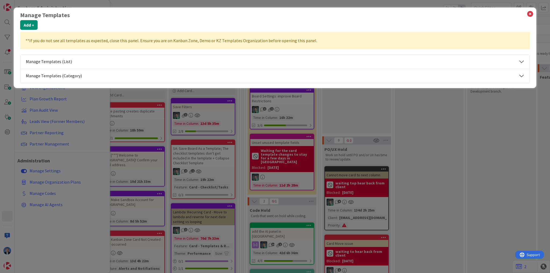
select select "2"
select select "private-kanbanzone-hidden"
select select "tc2"
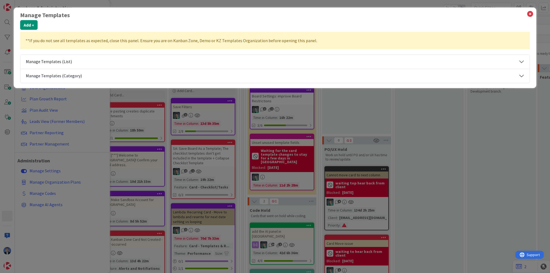
select select "private-kanbanzone-hidden"
select select "private-saatnetworkldp"
select select "tc2"
select select "2"
select select "tc2"
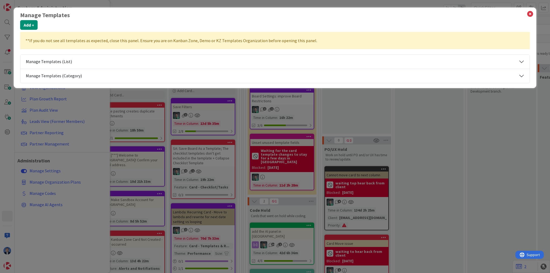
select select "tc2"
select select "2"
select select "tc10"
select select "tc7"
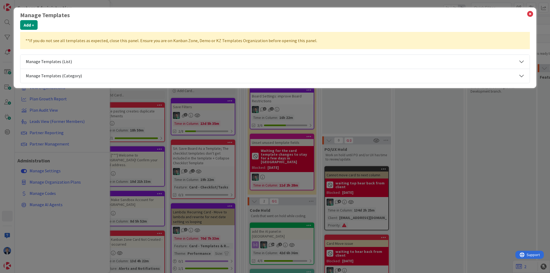
select select "tc7"
select select "private-theagilethinkers"
select select "private-modusinstitute"
select select "tc7"
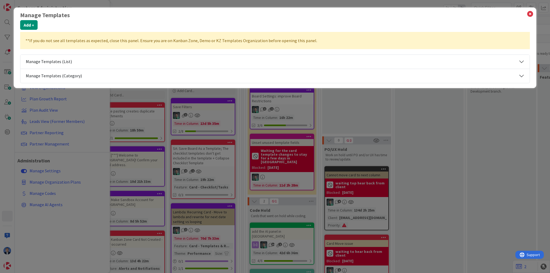
select select "2"
select select "tc7"
select select "private-kanbanzone-hidden"
select select "private-newchip"
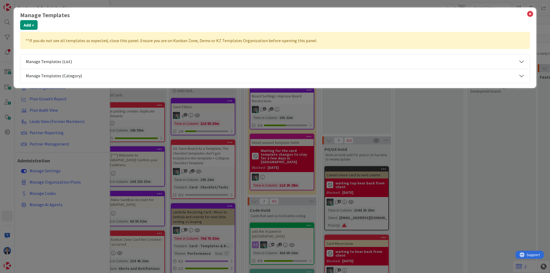
select select "private-kanbanzone-hidden"
select select "tc5"
select select "tc7"
select select "2"
select select "tc7"
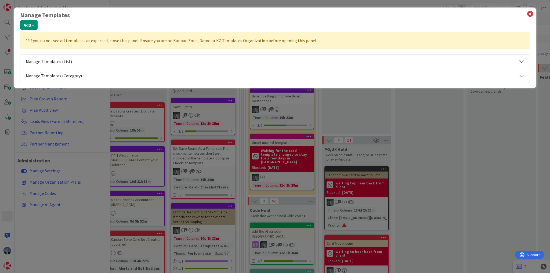
select select "2"
select select "tc7"
select select "modus"
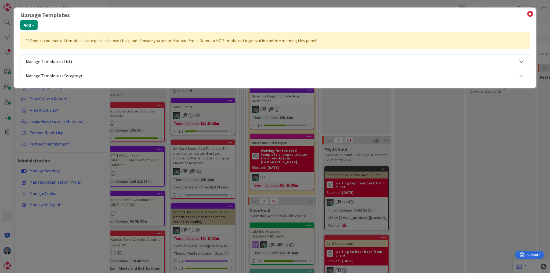
select select "modus"
select select "private-saatnetwork"
select select "tc5"
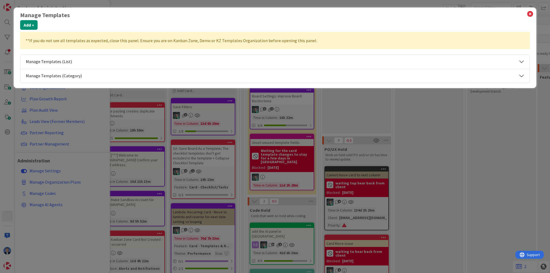
select select "tc5"
select select "tc10"
select select "private-kanbanzone-hidden"
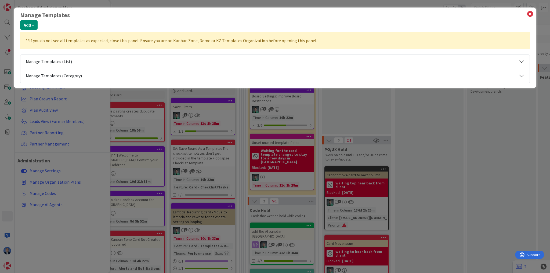
select select "tc10"
select select "tc4"
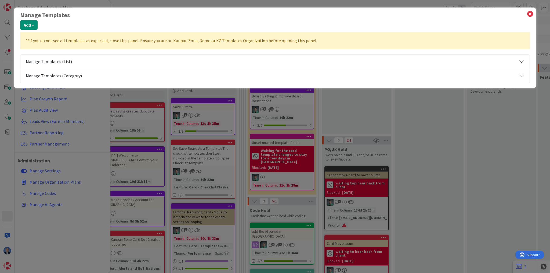
select select "tc4"
select select "tc5"
select select "private-kanbanzone-hidden"
select select "tc2"
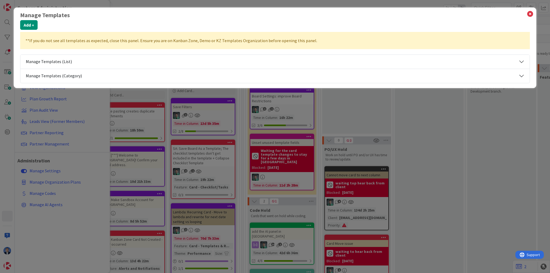
select select "tc2"
select select "tc7"
select select "private-theagilethinkersacademy"
select select "private-cbp100f"
select select "private-kanbanzone-hidden"
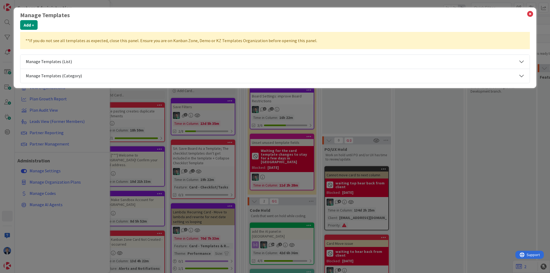
select select "agilesherpas"
select select "private-kanbanzone-hidden"
select select "private-sway-a"
select select "private-sway"
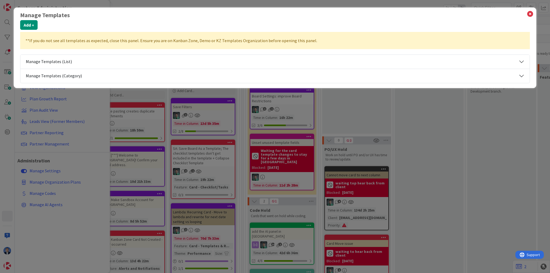
select select "private-sway"
select select "private-sway-a"
select select "private-sway"
select select "private-sway-a"
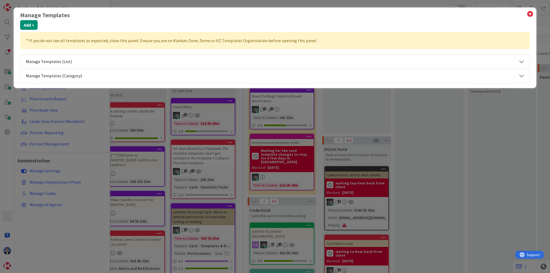
select select "tc10"
select select "private-kanbanzone-hidden"
select select "agilesherpas"
select select "tc7"
select select "2"
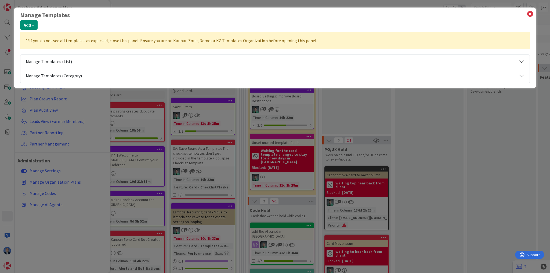
select select "tc2"
select select "private-kanbanzone-hidden"
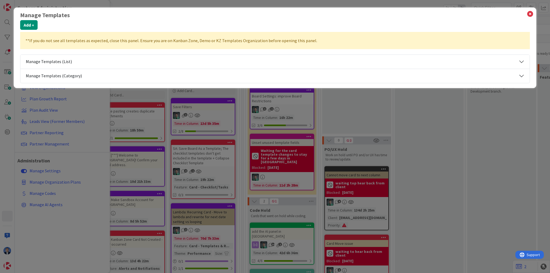
select select "private-simplyagile"
select select "tc5"
select select "private-kanbanzone-hidden"
select select "tc7"
select select "tc10"
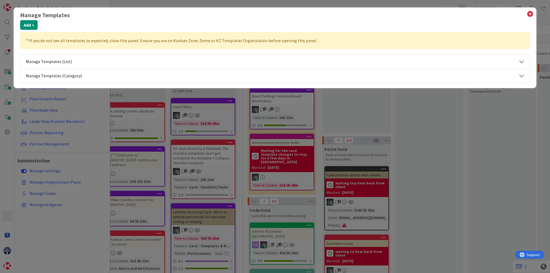
select select "private-leaf"
select select "modus"
select select "private-kanbanzone-hidden"
select select "tc10"
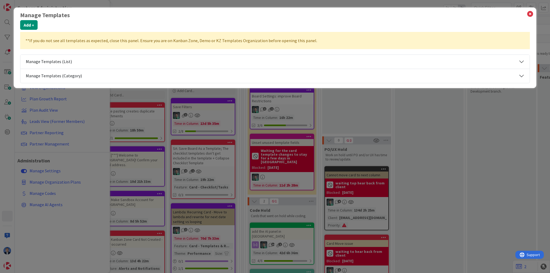
select select "private-kanbanzone-hidden"
select select "tc10"
select select "tc2"
select select "tc10"
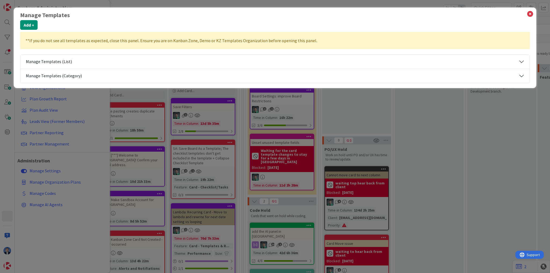
select select "private-kanbanzone-hidden"
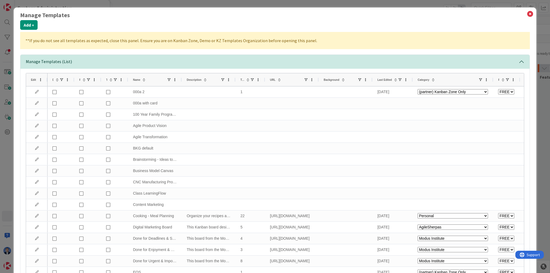
select select "private-kanbanzone-hidden"
select select "private-cbp100f"
select select "private-kanbanzone-hidden"
select select "private-leaf"
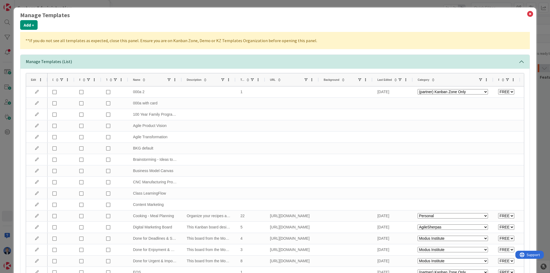
select select "tc10"
select select "private-leaf"
select select "agilesherpas"
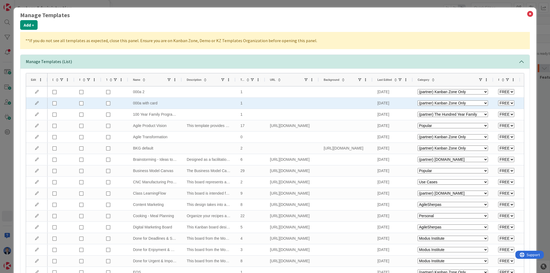
click at [426, 77] on div "Category" at bounding box center [448, 80] width 61 height 10
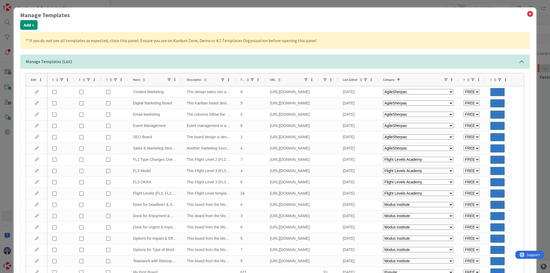
drag, startPoint x: 372, startPoint y: 79, endPoint x: 322, endPoint y: 76, distance: 50.6
click at [322, 76] on div "Background" at bounding box center [328, 79] width 19 height 13
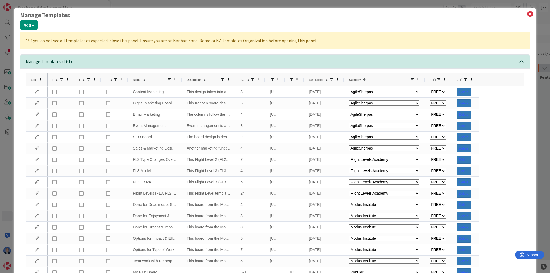
drag, startPoint x: 319, startPoint y: 80, endPoint x: 285, endPoint y: 80, distance: 33.9
click at [285, 80] on div "Default Popular Tutorial Name Description Total Boards URL Background Last Edit…" at bounding box center [263, 79] width 431 height 13
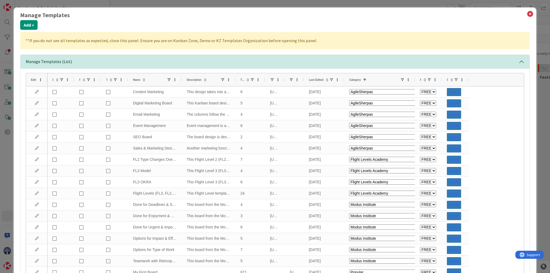
drag, startPoint x: 423, startPoint y: 81, endPoint x: 414, endPoint y: 81, distance: 9.7
click at [414, 81] on div at bounding box center [415, 79] width 2 height 13
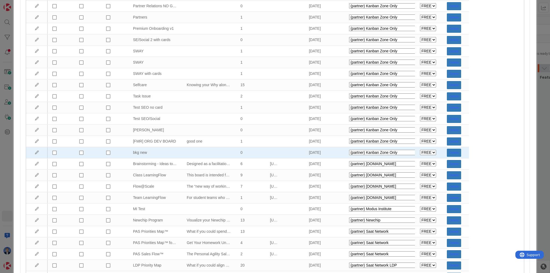
scroll to position [559, 0]
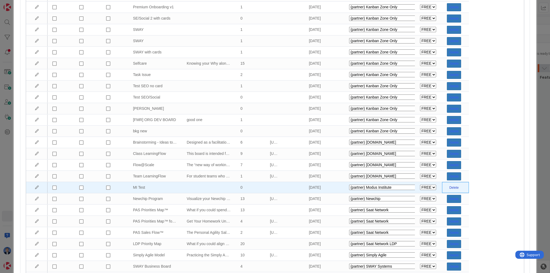
click at [455, 188] on button "Delete" at bounding box center [454, 188] width 14 height 8
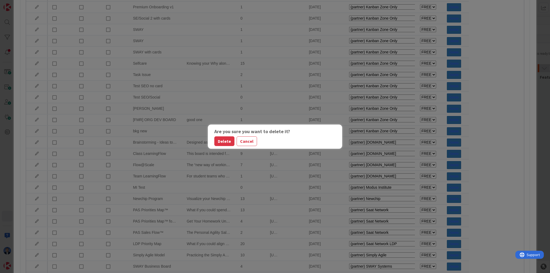
click at [224, 139] on button "Delete" at bounding box center [224, 142] width 20 height 10
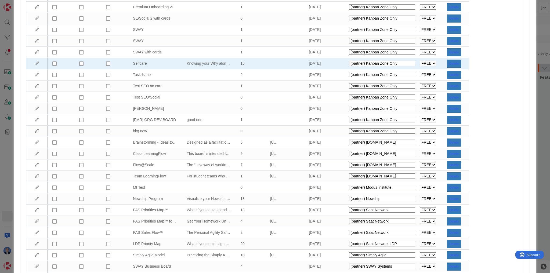
select select "agilesherpas"
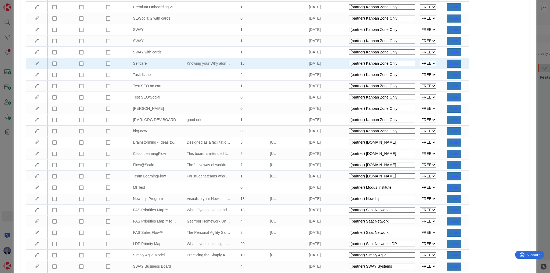
select select "agilesherpas"
select select "fla"
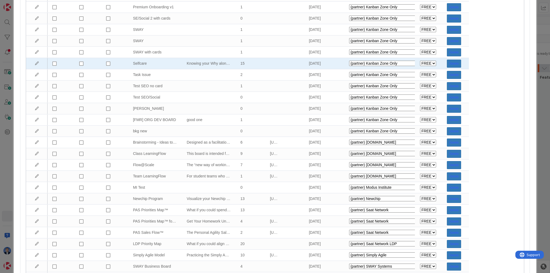
select select "modus"
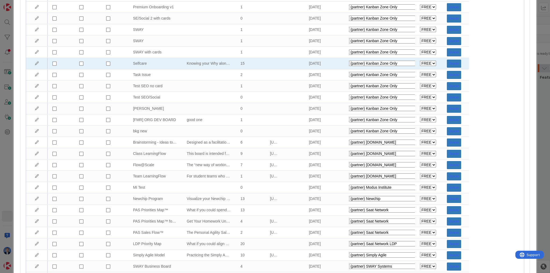
select select "modus"
select select "private-cbp100f"
select select "private-govcon"
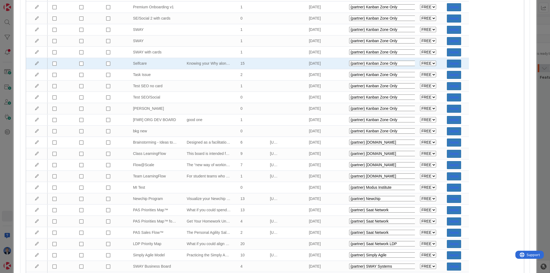
select select "private-govcon"
select select "private-kanbanzone-hidden"
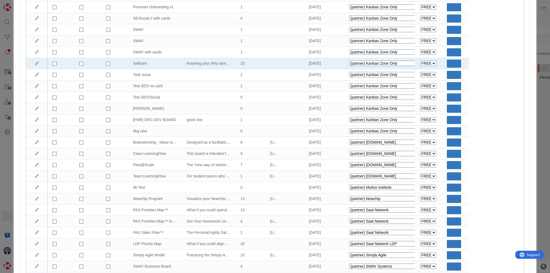
select select "private-kanbanzone-hidden"
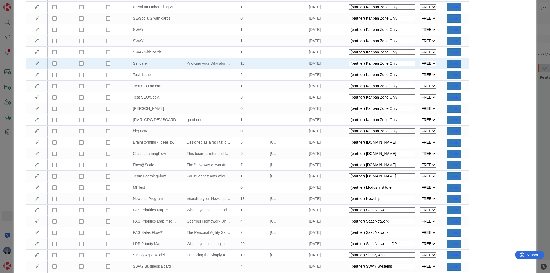
select select "private-kanbanzone-hidden"
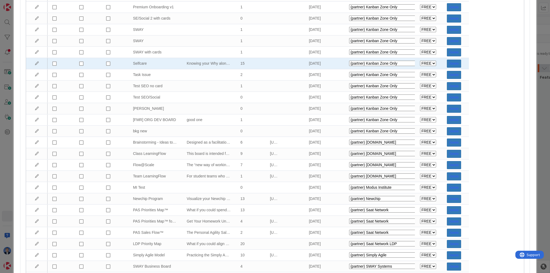
select select "private-kanbanzone-hidden"
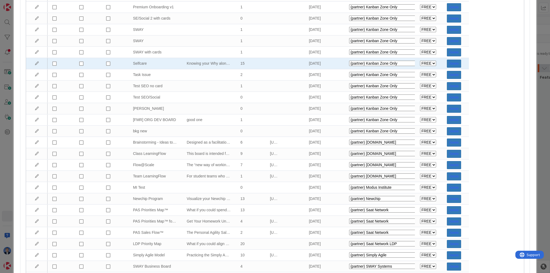
select select "private-kanbanzone-hidden"
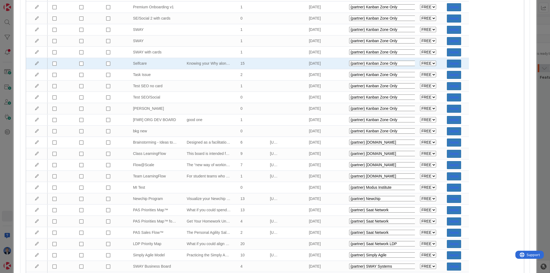
select select "private-kanbanzone-hidden"
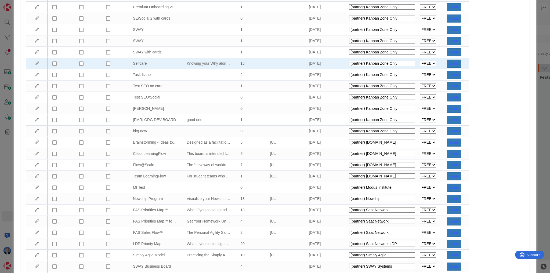
select select "private-kanbanzone-hidden"
select select "private-leaf"
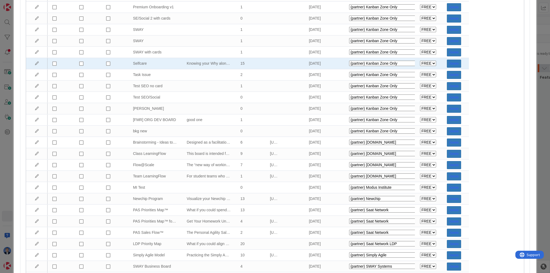
select select "private-newchip"
select select "private-saatnetwork"
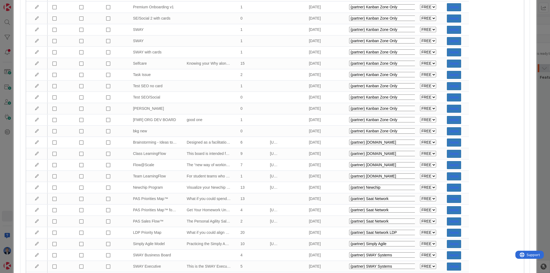
click at [3, 155] on div "Manage Templates Add + **If you do not see all templates as expected, close thi…" at bounding box center [275, 136] width 550 height 273
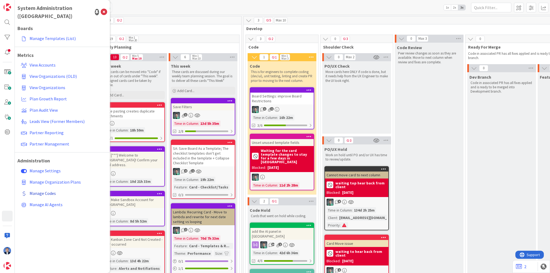
click at [48, 191] on span "Manage Codes" at bounding box center [43, 193] width 26 height 5
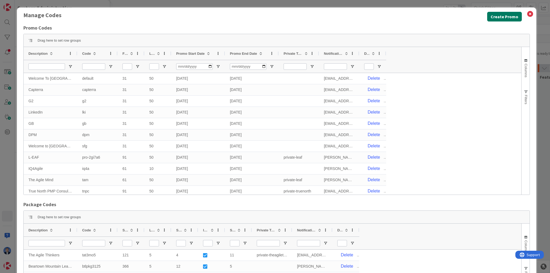
click at [507, 18] on button "Create Promo" at bounding box center [504, 17] width 35 height 10
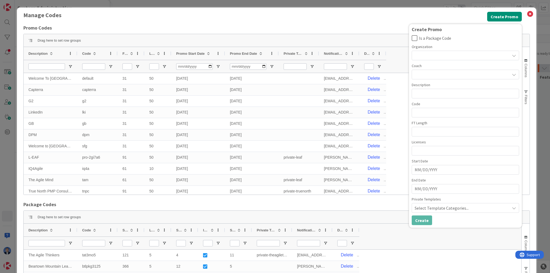
click at [458, 57] on div at bounding box center [465, 56] width 107 height 10
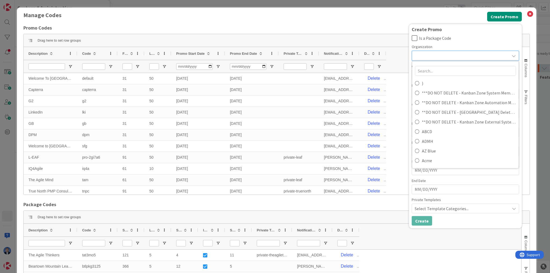
click at [432, 59] on div at bounding box center [465, 56] width 107 height 10
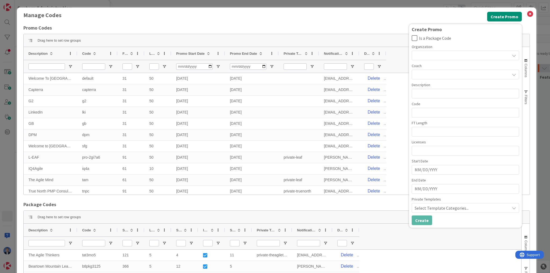
click at [430, 57] on div at bounding box center [465, 56] width 107 height 10
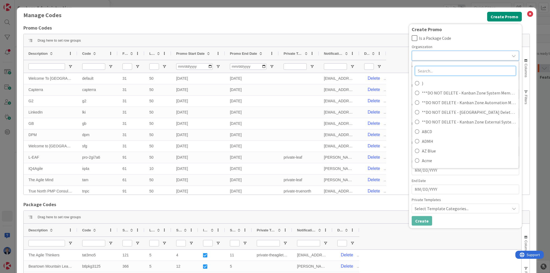
click at [431, 70] on input "text" at bounding box center [465, 71] width 101 height 10
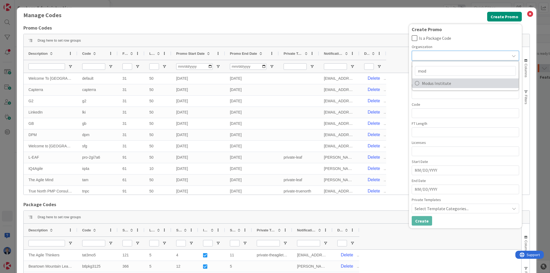
click at [435, 86] on span "Modus Institute" at bounding box center [469, 83] width 94 height 8
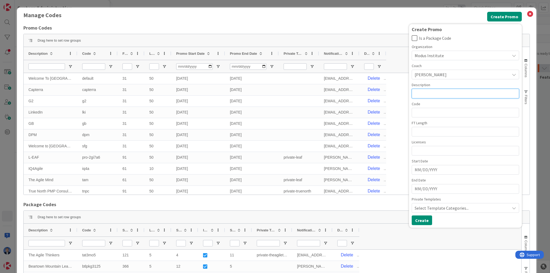
click at [422, 91] on input "text" at bounding box center [465, 94] width 107 height 10
click at [421, 115] on input "text" at bounding box center [465, 113] width 107 height 10
click at [420, 116] on input "mi25std3p" at bounding box center [465, 113] width 107 height 10
click at [427, 132] on input "number" at bounding box center [465, 132] width 107 height 10
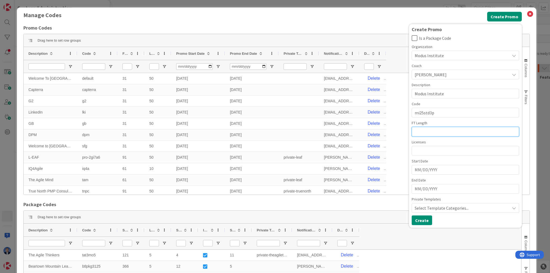
click at [427, 128] on input "number" at bounding box center [465, 132] width 107 height 10
click at [426, 152] on input "number" at bounding box center [465, 151] width 107 height 10
click at [429, 171] on input "MM/DD/YYYY" at bounding box center [466, 170] width 102 height 9
click at [450, 199] on td "1" at bounding box center [455, 203] width 10 height 10
click at [437, 184] on div "End Date Navigate forward to interact with the calendar and select a date. Pres…" at bounding box center [465, 186] width 107 height 16
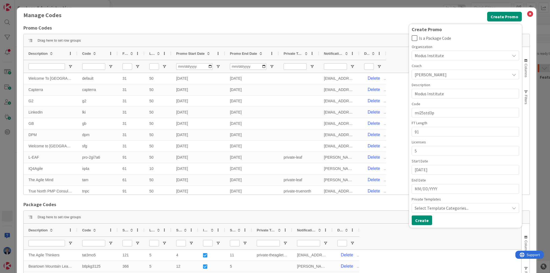
click at [434, 186] on input "MM/DD/YYYY" at bounding box center [466, 189] width 102 height 9
click at [451, 221] on td "1" at bounding box center [455, 222] width 10 height 10
click at [429, 189] on input "10/01/2025" at bounding box center [466, 189] width 102 height 9
click at [473, 205] on span "Select Template Categories..." at bounding box center [462, 208] width 95 height 6
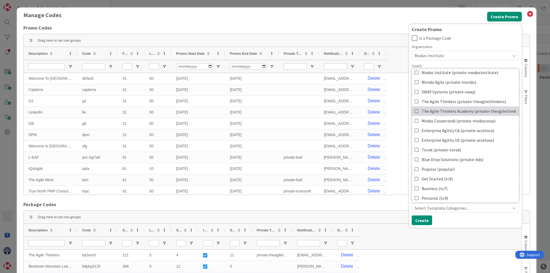
scroll to position [379, 0]
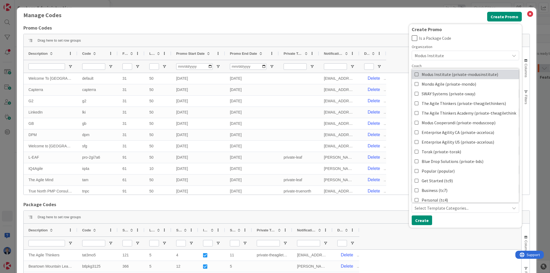
click at [415, 73] on icon at bounding box center [417, 74] width 4 height 8
click at [476, 35] on button "Is a Package Code" at bounding box center [465, 38] width 107 height 6
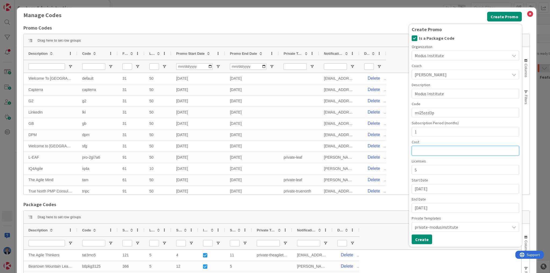
click at [434, 151] on input "number" at bounding box center [465, 151] width 107 height 10
click at [412, 41] on icon at bounding box center [415, 38] width 6 height 6
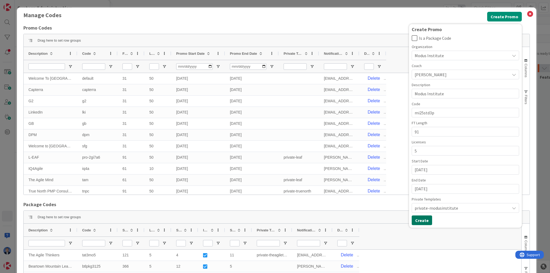
click at [418, 221] on button "Create" at bounding box center [422, 221] width 20 height 10
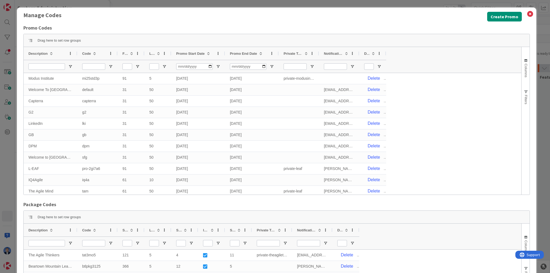
click at [127, 53] on span "FT Length" at bounding box center [125, 54] width 5 height 4
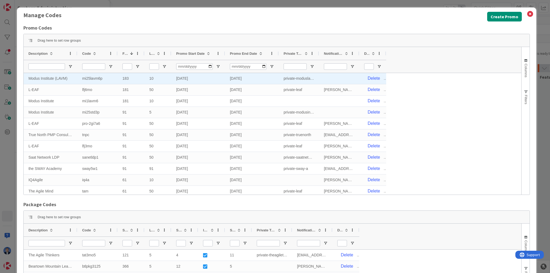
click at [125, 81] on div "183" at bounding box center [131, 78] width 27 height 11
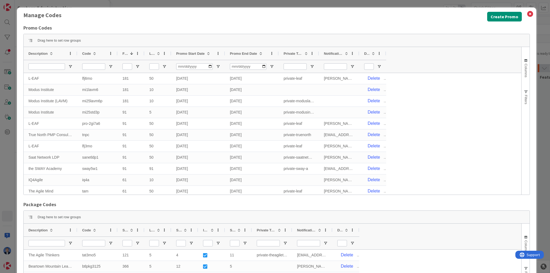
click at [153, 53] on span "Licenses" at bounding box center [151, 54] width 5 height 4
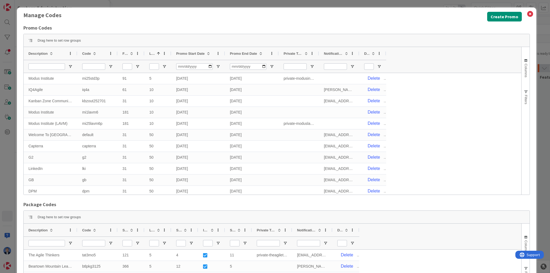
click at [153, 53] on span "Licenses" at bounding box center [151, 54] width 5 height 4
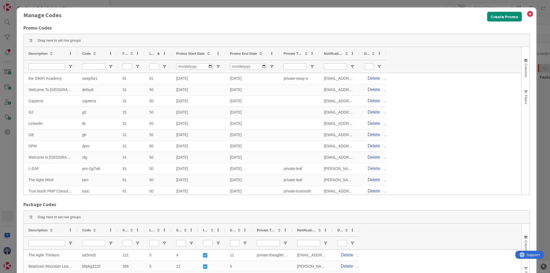
click at [125, 53] on span "FT Length" at bounding box center [125, 54] width 5 height 4
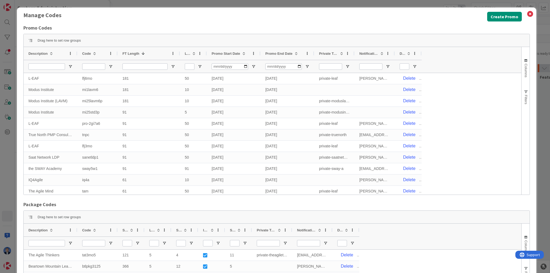
drag, startPoint x: 144, startPoint y: 52, endPoint x: 180, endPoint y: 55, distance: 35.6
click at [180, 55] on div at bounding box center [180, 53] width 2 height 13
click at [206, 53] on div at bounding box center [207, 53] width 2 height 13
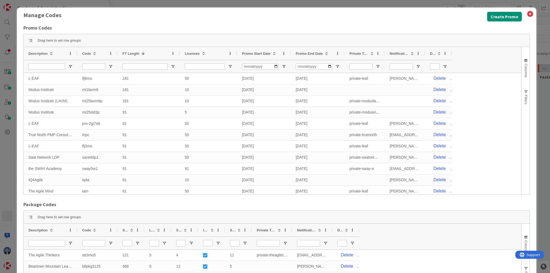
drag, startPoint x: 206, startPoint y: 53, endPoint x: 236, endPoint y: 54, distance: 30.4
click at [236, 54] on div at bounding box center [237, 53] width 2 height 13
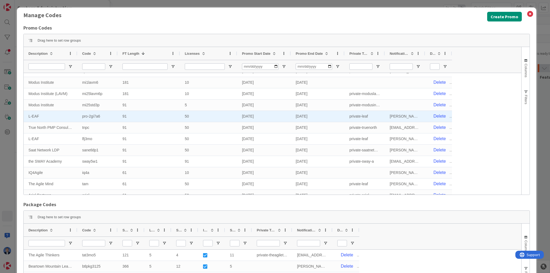
scroll to position [0, 0]
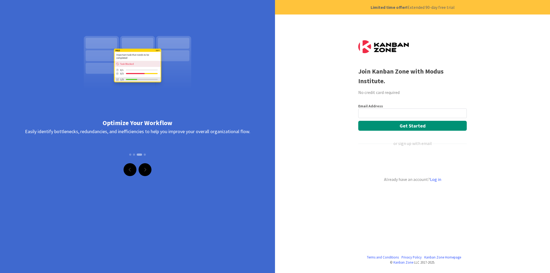
click at [246, 182] on div "See the Whole Picture Easily view your entire workflow, target specific work, a…" at bounding box center [137, 136] width 275 height 273
drag, startPoint x: 382, startPoint y: 81, endPoint x: 426, endPoint y: 71, distance: 45.3
click at [426, 71] on b "Join Kanban Zone with Modus Institute." at bounding box center [400, 76] width 85 height 18
copy b "Modus Institute"
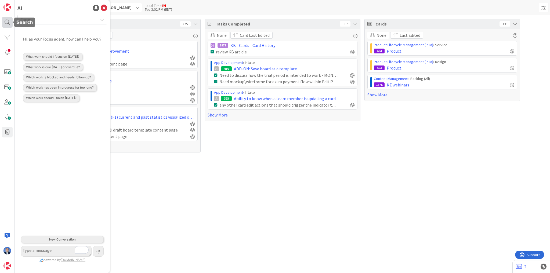
click at [9, 23] on div at bounding box center [7, 22] width 11 height 11
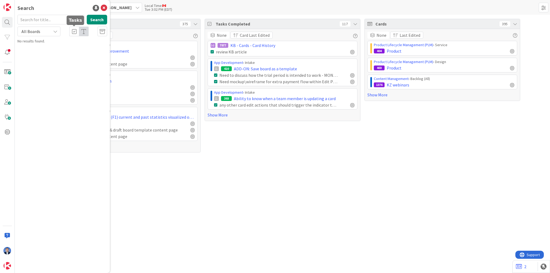
click at [75, 32] on icon at bounding box center [74, 31] width 5 height 5
click at [45, 20] on input "text" at bounding box center [50, 20] width 67 height 10
type input "ai"
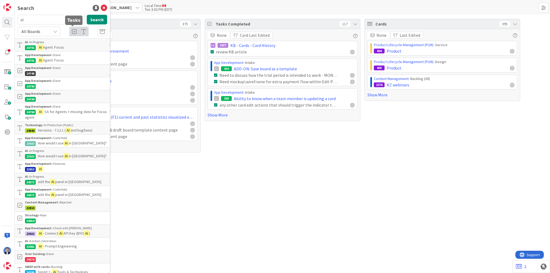
click at [70, 34] on div at bounding box center [74, 32] width 10 height 10
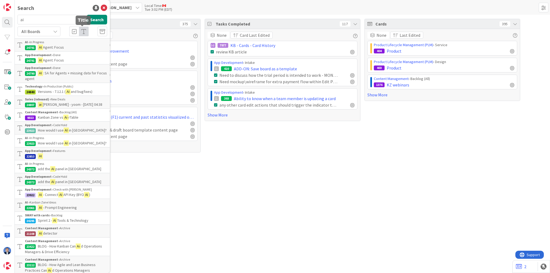
click at [82, 33] on icon at bounding box center [83, 31] width 5 height 5
click at [72, 33] on icon at bounding box center [74, 31] width 5 height 5
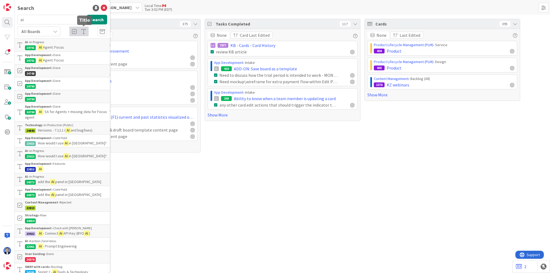
click at [82, 32] on icon at bounding box center [83, 31] width 5 height 5
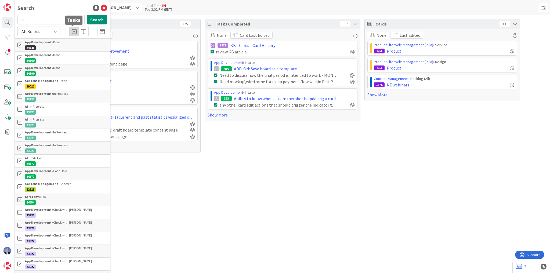
click at [74, 31] on icon at bounding box center [74, 31] width 5 height 5
click at [84, 31] on icon at bounding box center [83, 31] width 5 height 5
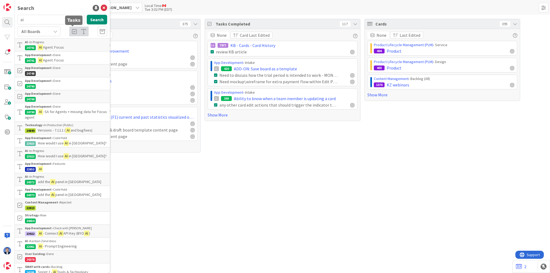
click at [74, 31] on icon at bounding box center [74, 31] width 5 height 5
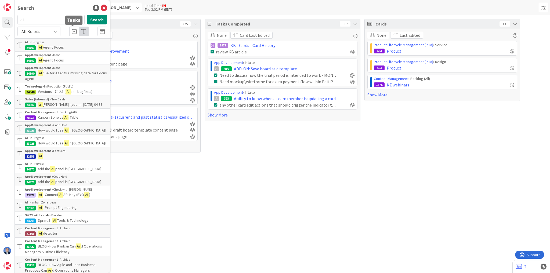
click at [72, 32] on icon at bounding box center [74, 31] width 5 height 5
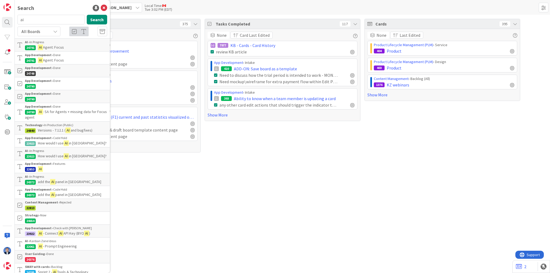
click at [168, 199] on div "Tasks Open 375 None Card Last Edited Content Management › Backlog (All) 3288 PU…" at bounding box center [283, 144] width 536 height 259
